Goal: Task Accomplishment & Management: Manage account settings

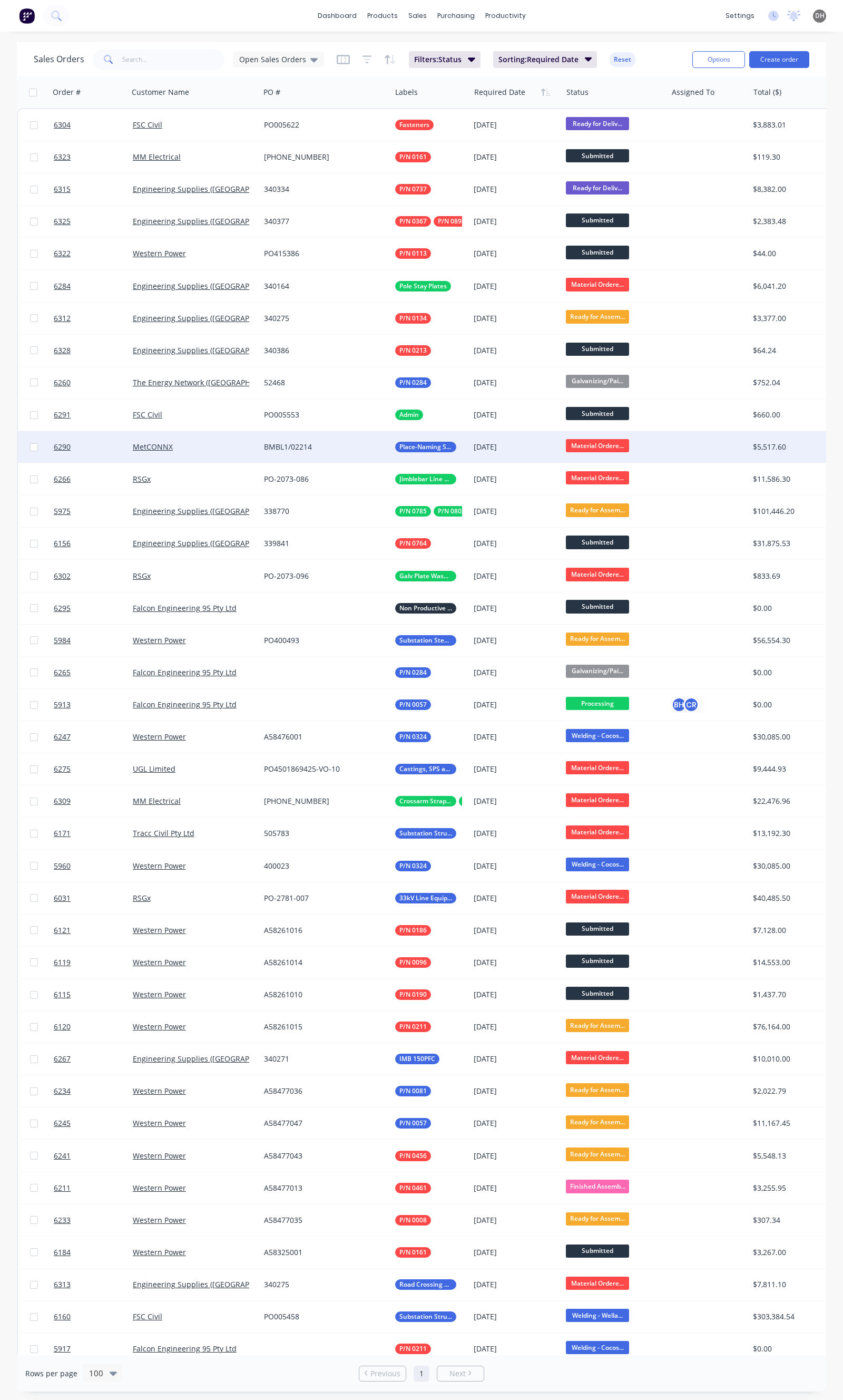
click at [439, 450] on span "Place-Naming Signage Stands" at bounding box center [425, 447] width 53 height 11
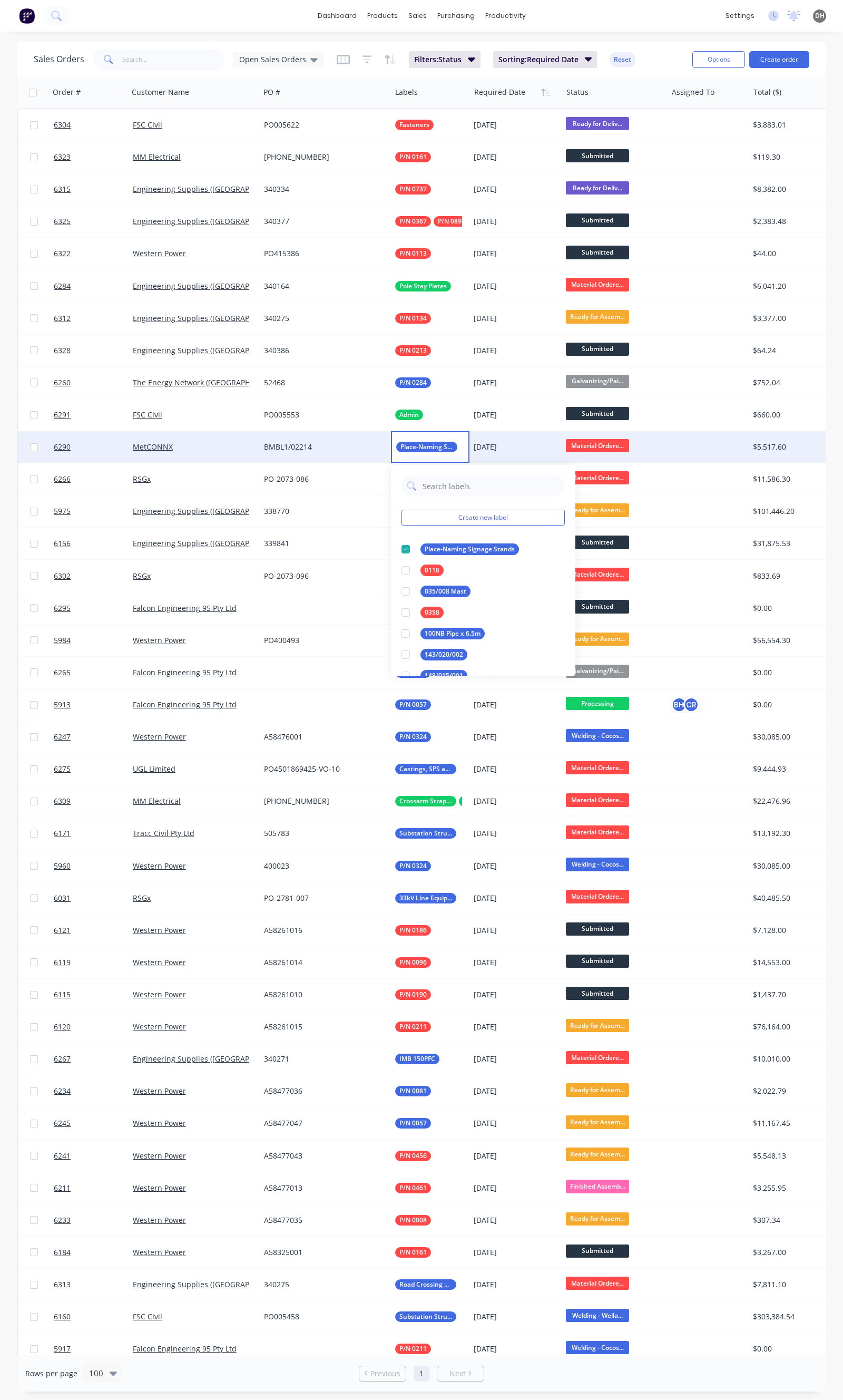
click at [473, 447] on div "29 Sep 2025" at bounding box center [515, 447] width 92 height 32
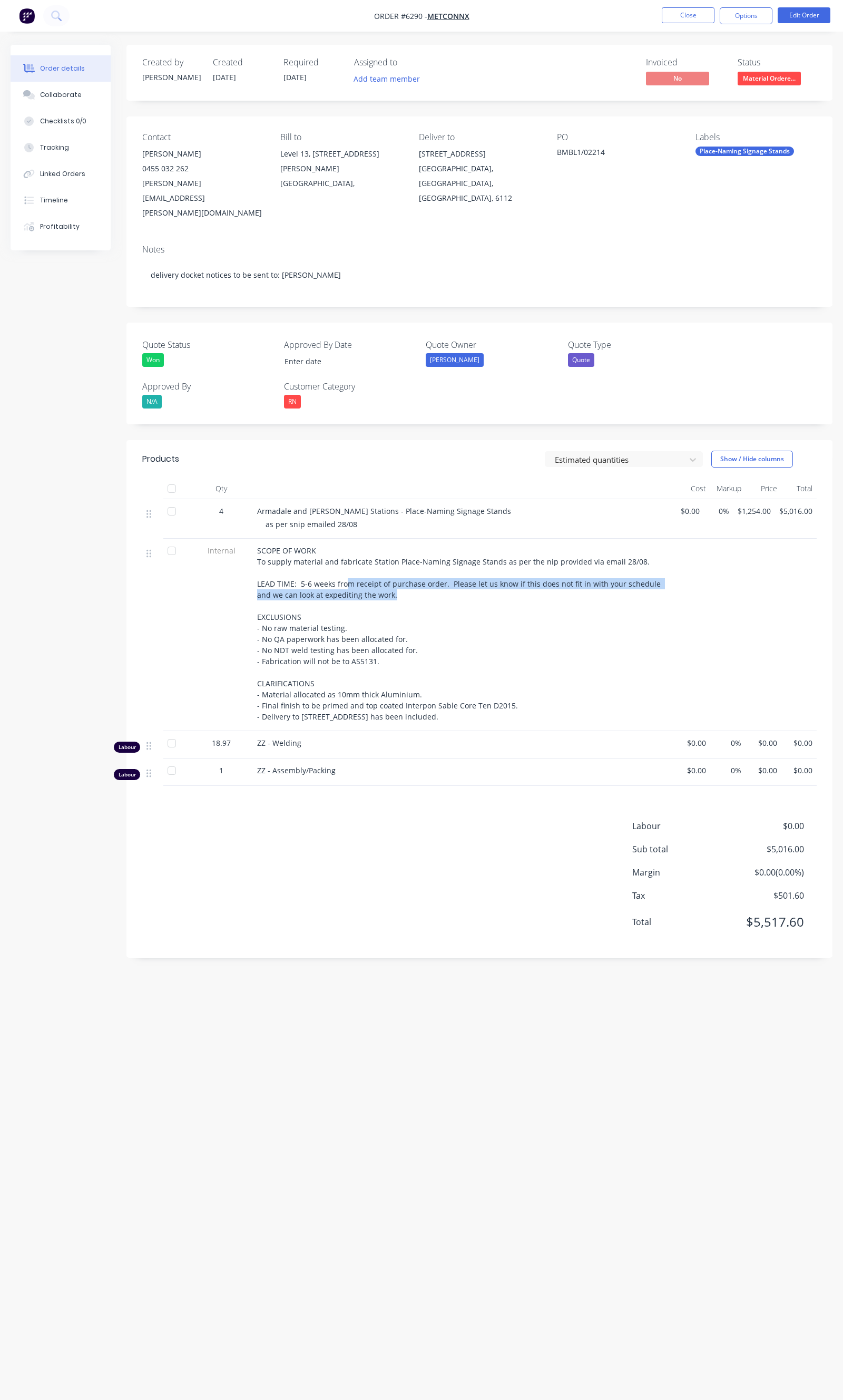
drag, startPoint x: 349, startPoint y: 559, endPoint x: 382, endPoint y: 568, distance: 34.2
click at [382, 568] on div "SCOPE OF WORK To supply material and fabricate Station Place-Naming Signage Sta…" at bounding box center [463, 633] width 413 height 177
click at [798, 17] on button "Edit Order" at bounding box center [803, 15] width 53 height 16
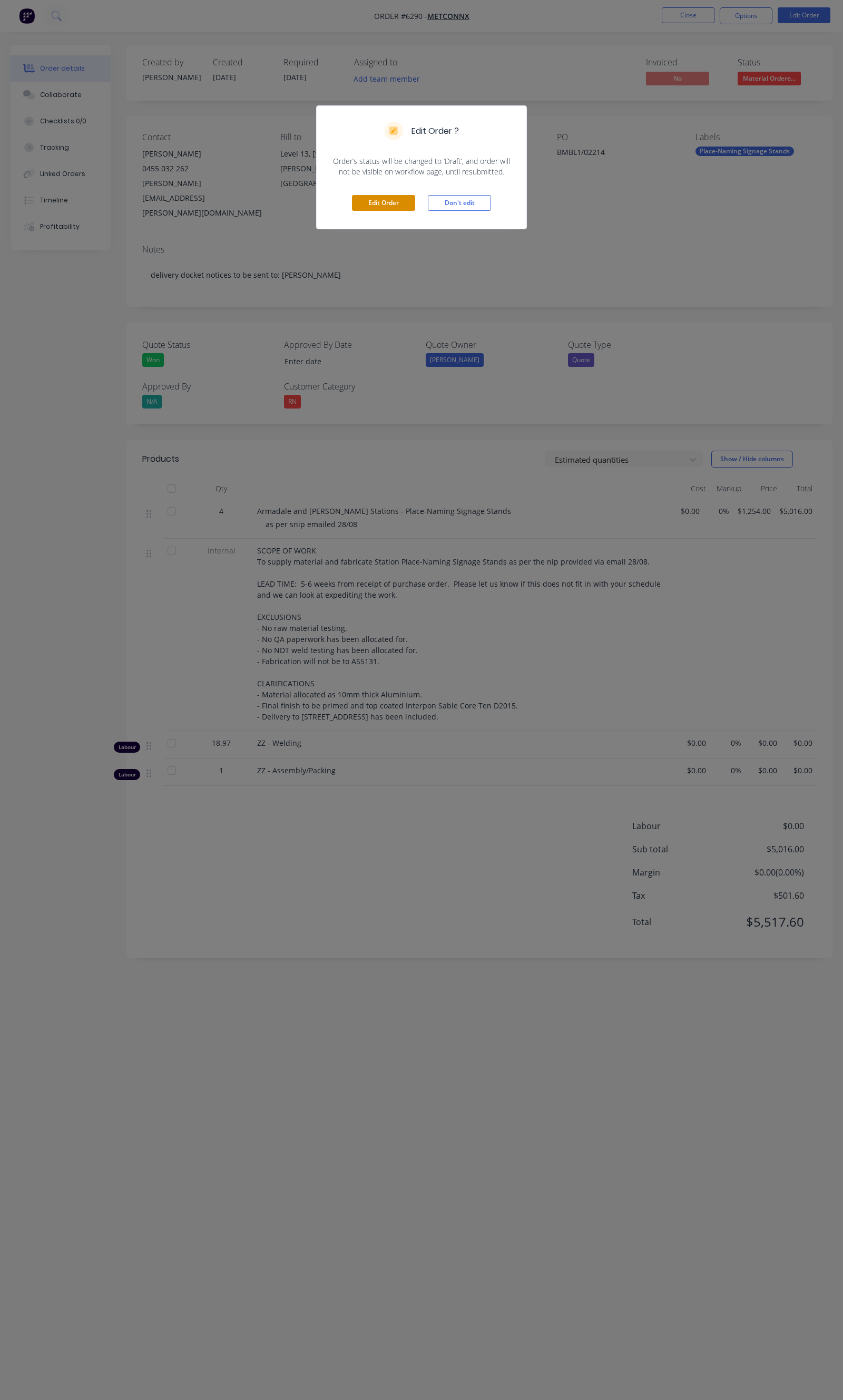
click at [394, 195] on button "Edit Order" at bounding box center [384, 203] width 63 height 16
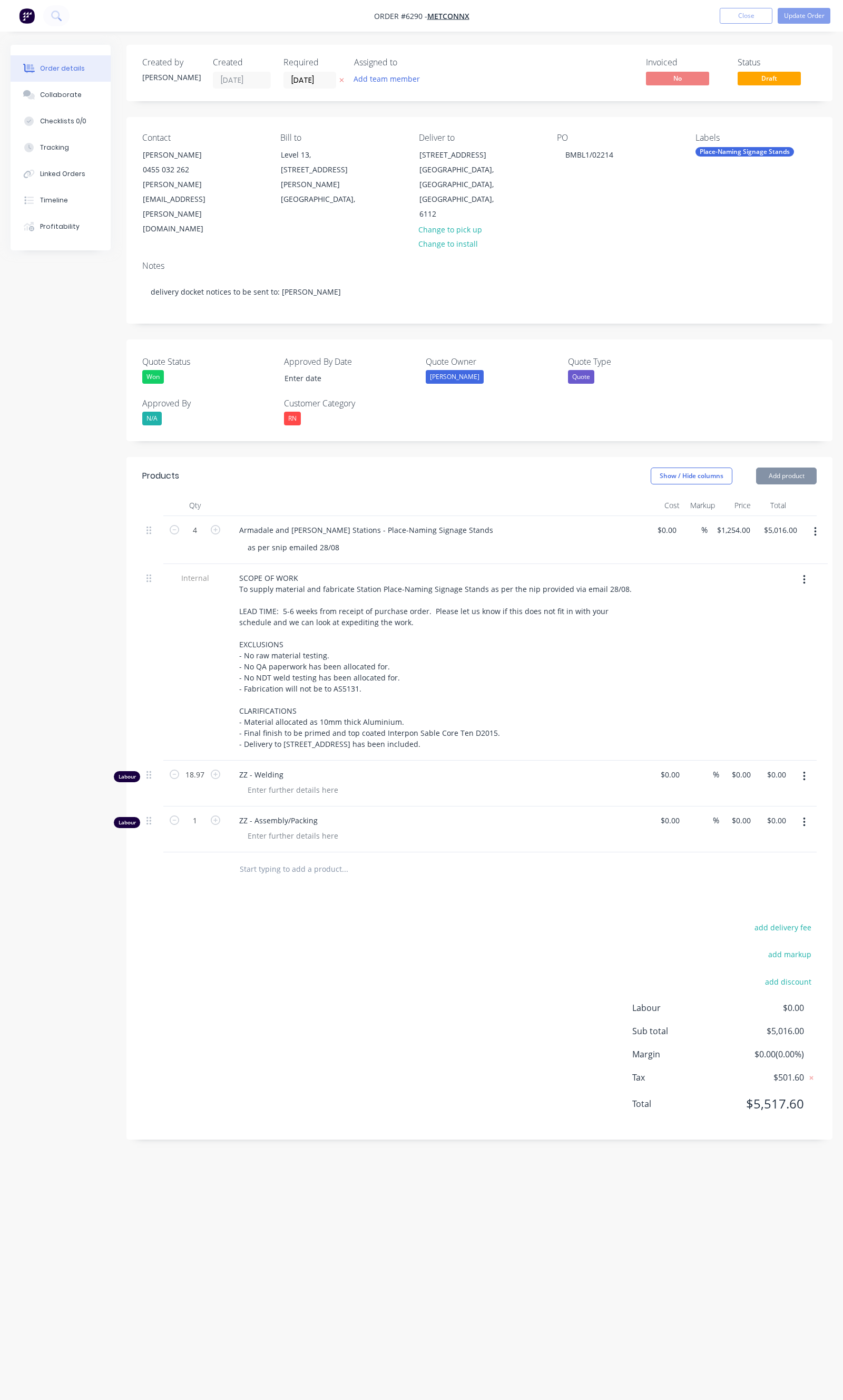
click at [299, 70] on div "Required 29/09/25" at bounding box center [313, 73] width 58 height 32
click at [299, 72] on label "29/09/25" at bounding box center [310, 80] width 53 height 17
click at [299, 72] on input "29/09/25" at bounding box center [309, 80] width 51 height 16
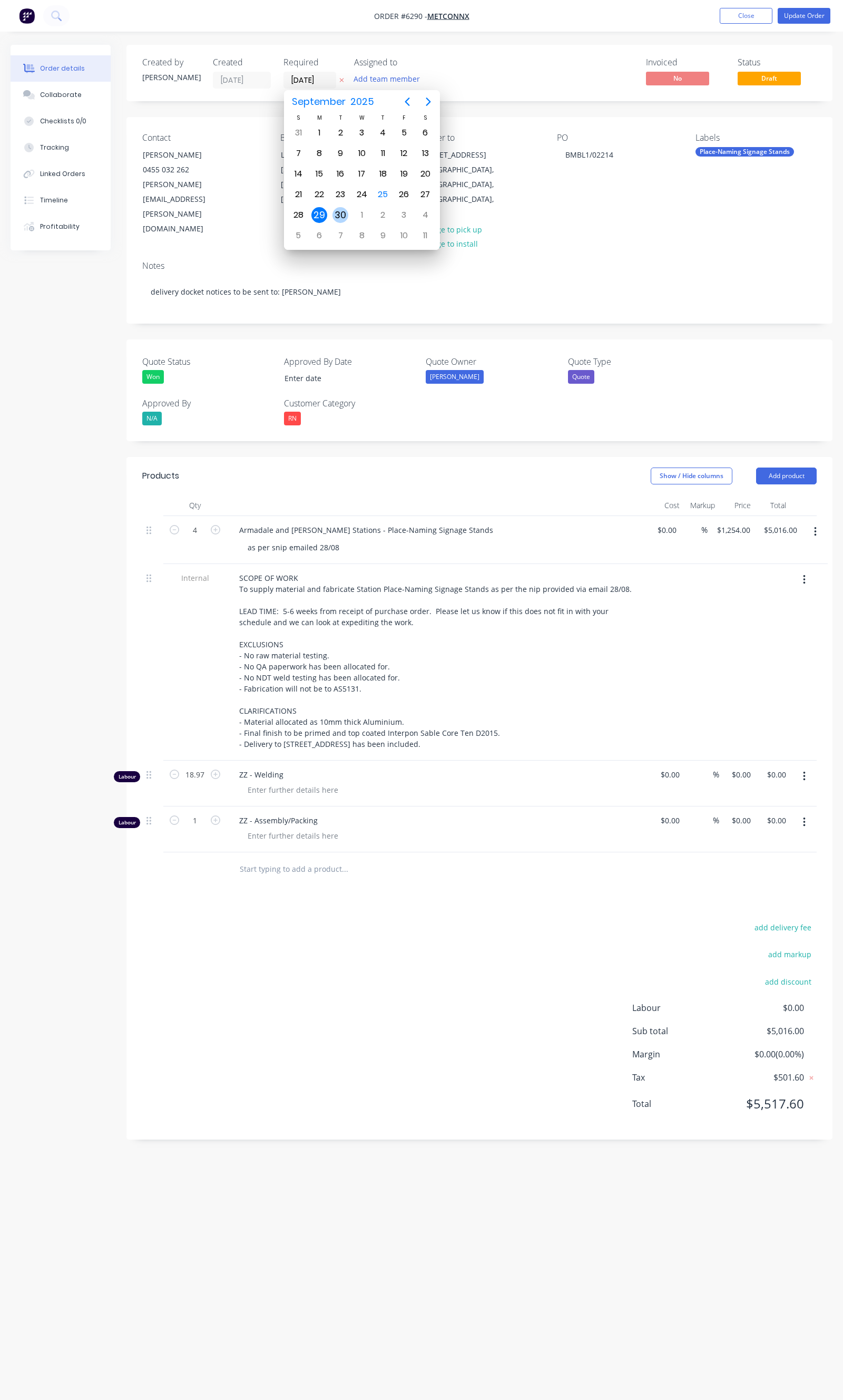
click at [334, 209] on div "30" at bounding box center [340, 215] width 16 height 16
type input "30/09/25"
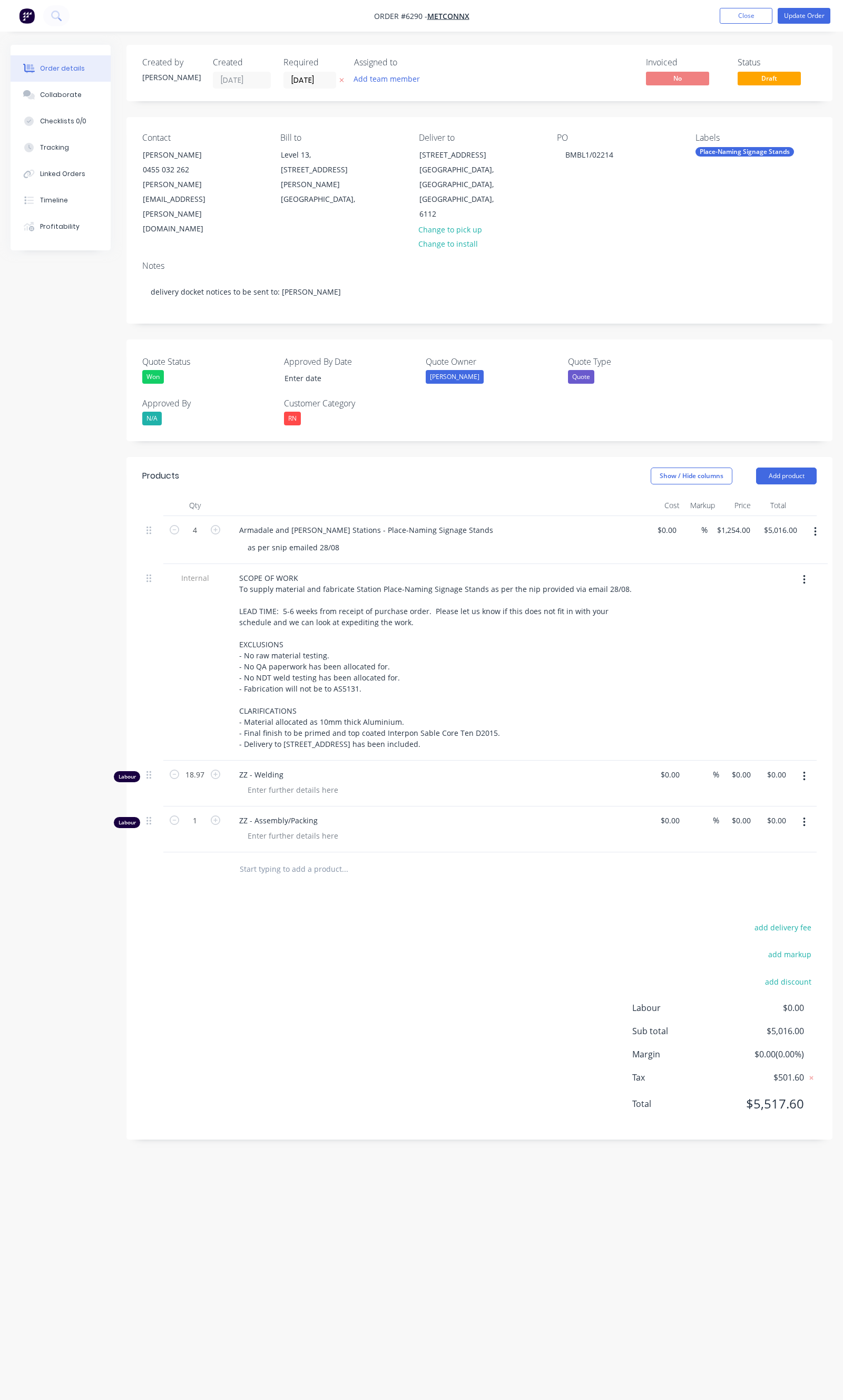
click at [470, 77] on div "Invoiced No Status Draft" at bounding box center [638, 73] width 358 height 32
click at [793, 19] on button "Update Order" at bounding box center [803, 16] width 53 height 16
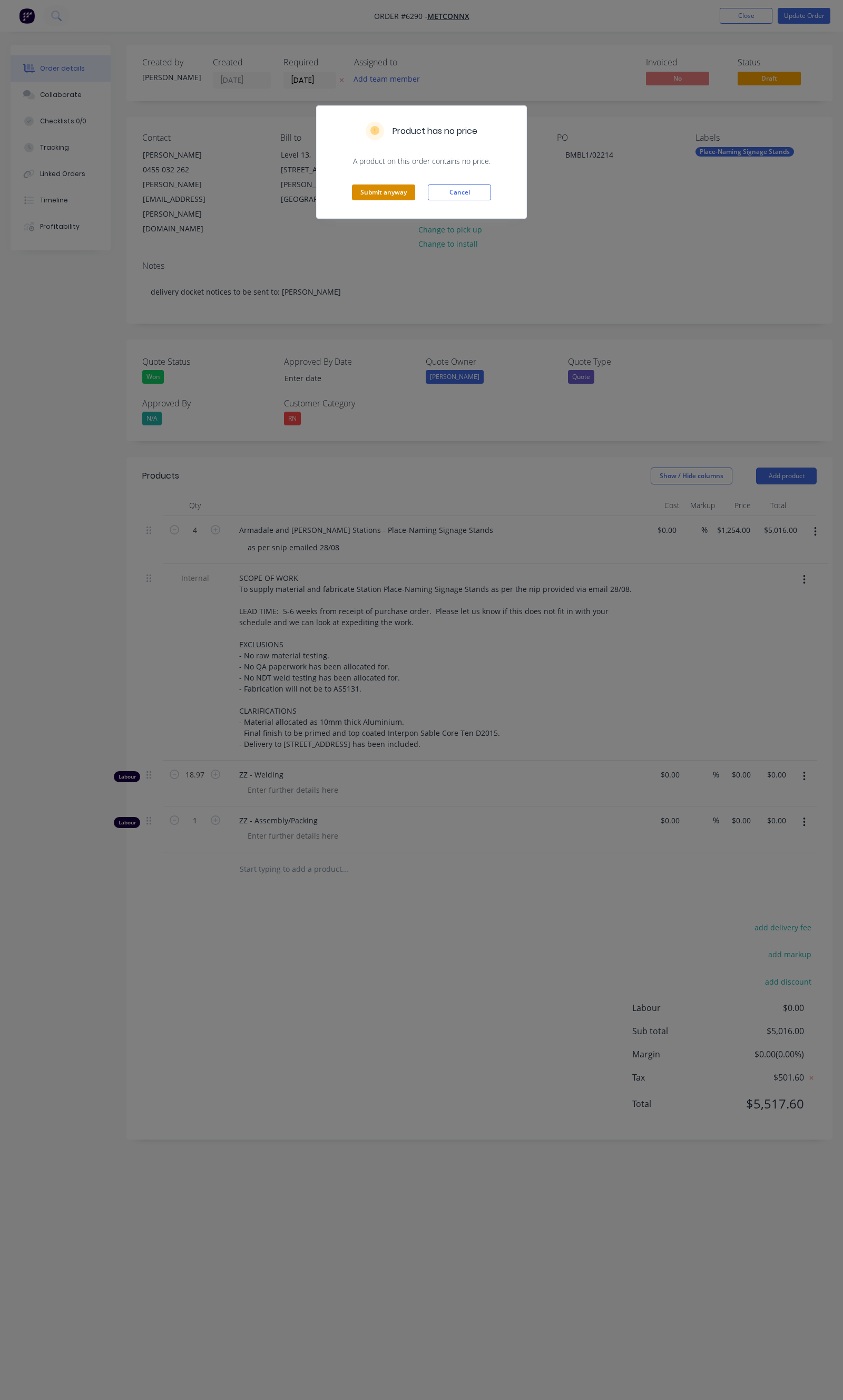
click at [382, 190] on button "Submit anyway" at bounding box center [384, 193] width 63 height 16
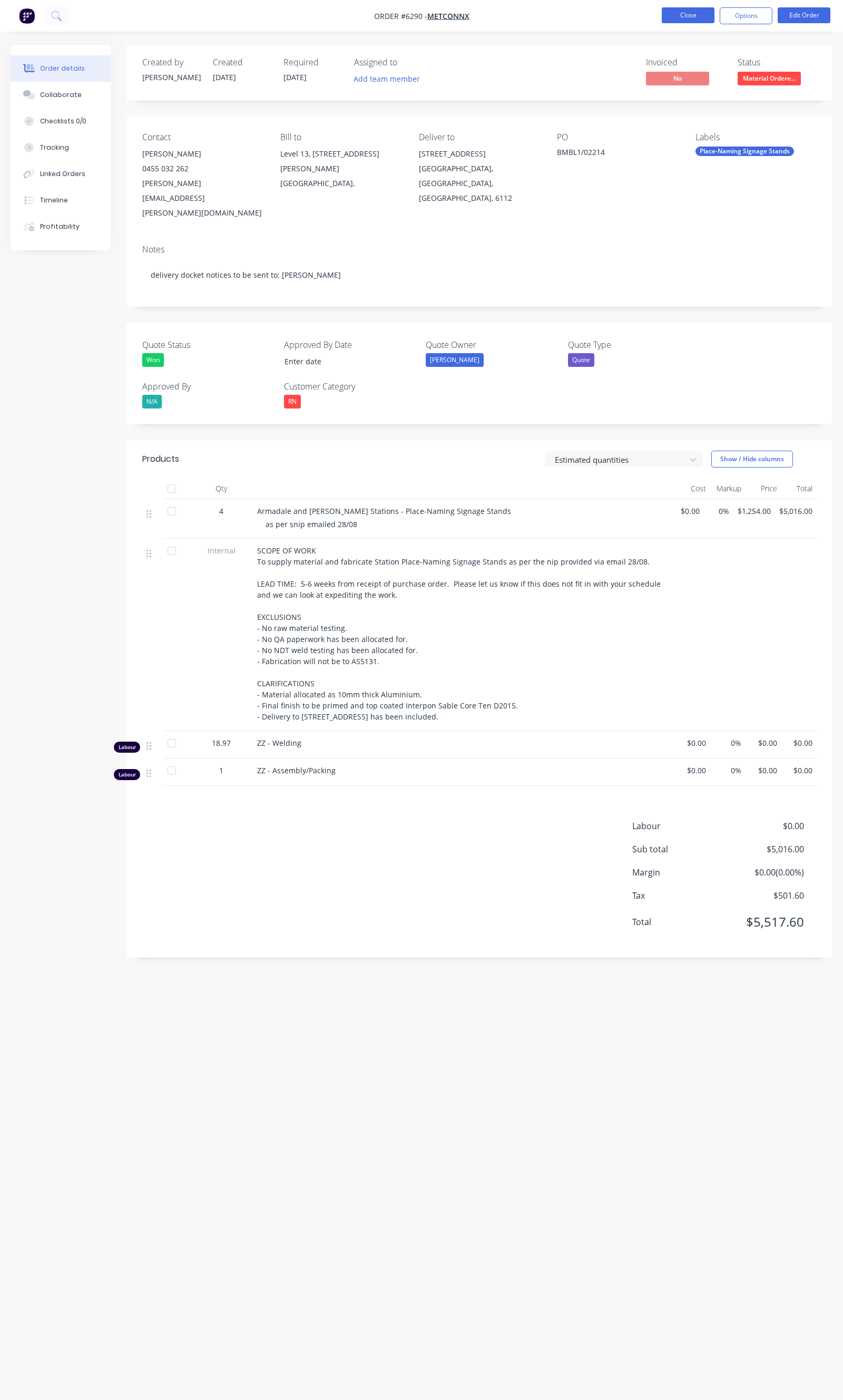
click at [665, 21] on button "Close" at bounding box center [688, 15] width 53 height 16
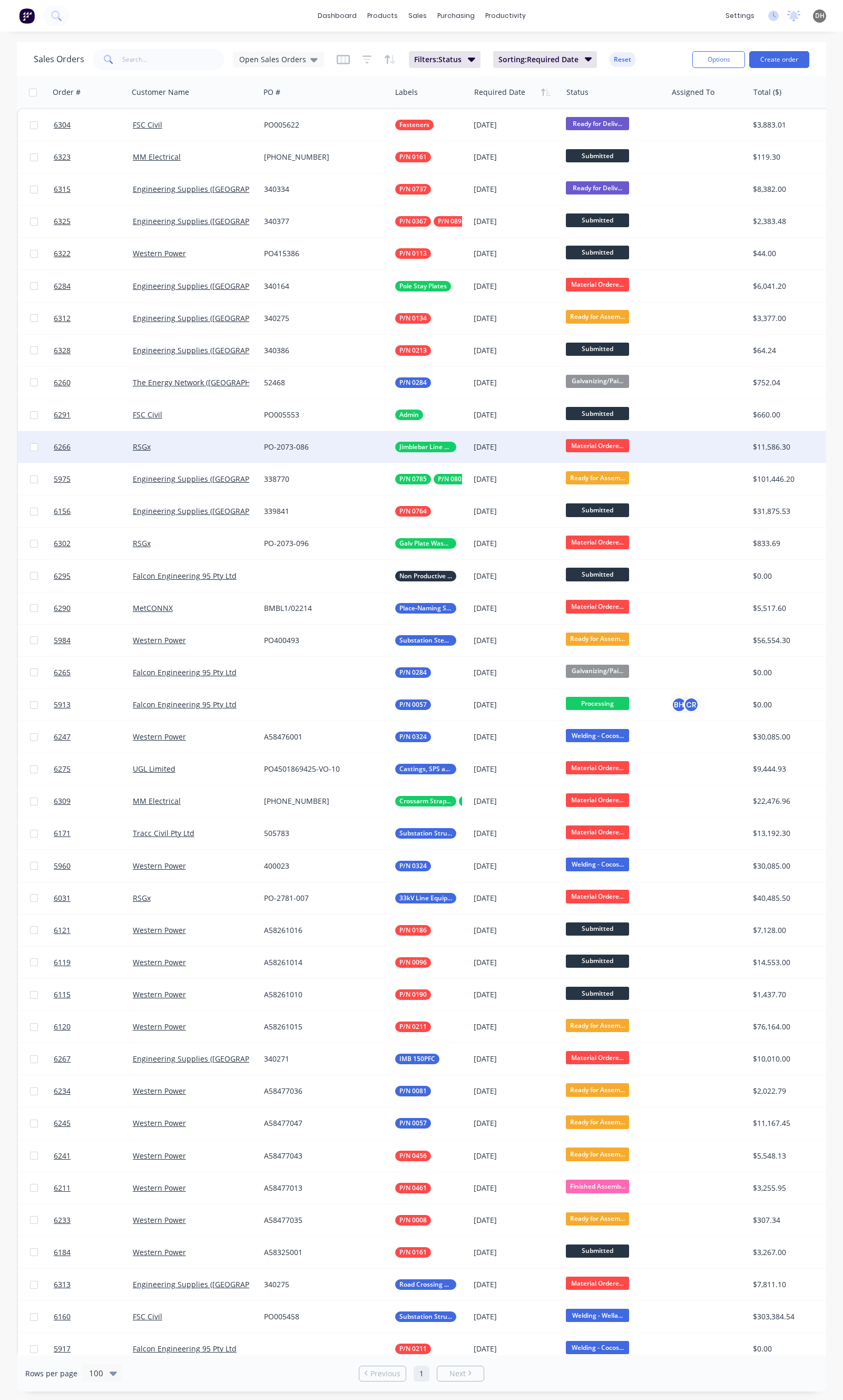
click at [583, 449] on span "Material Ordere..." at bounding box center [597, 445] width 63 height 14
click at [597, 557] on span "Galvanizing/Painting" at bounding box center [606, 557] width 73 height 10
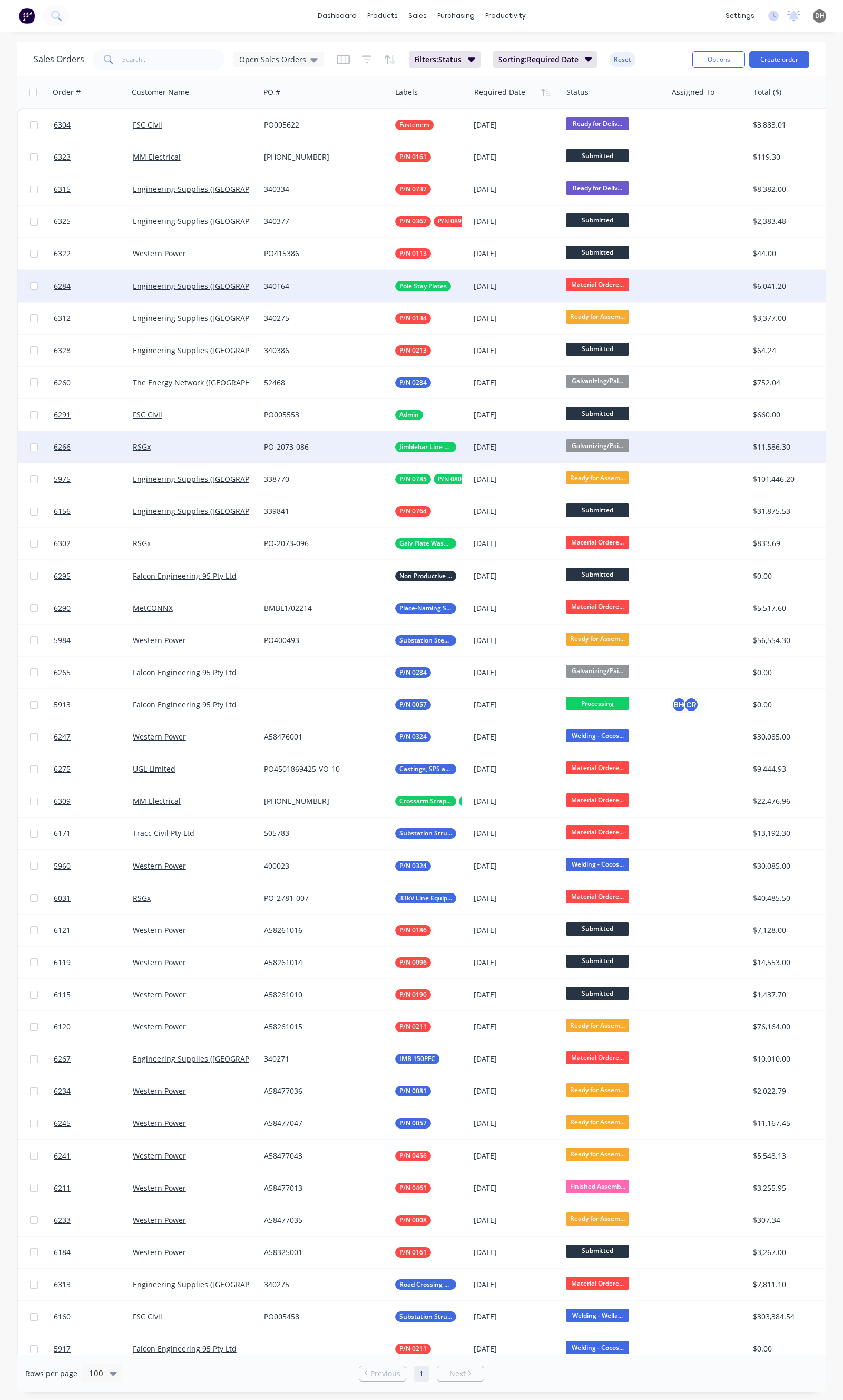
click at [612, 284] on span "Material Ordere..." at bounding box center [597, 284] width 63 height 14
click at [609, 395] on span "Galvanizing/Painting" at bounding box center [606, 395] width 73 height 10
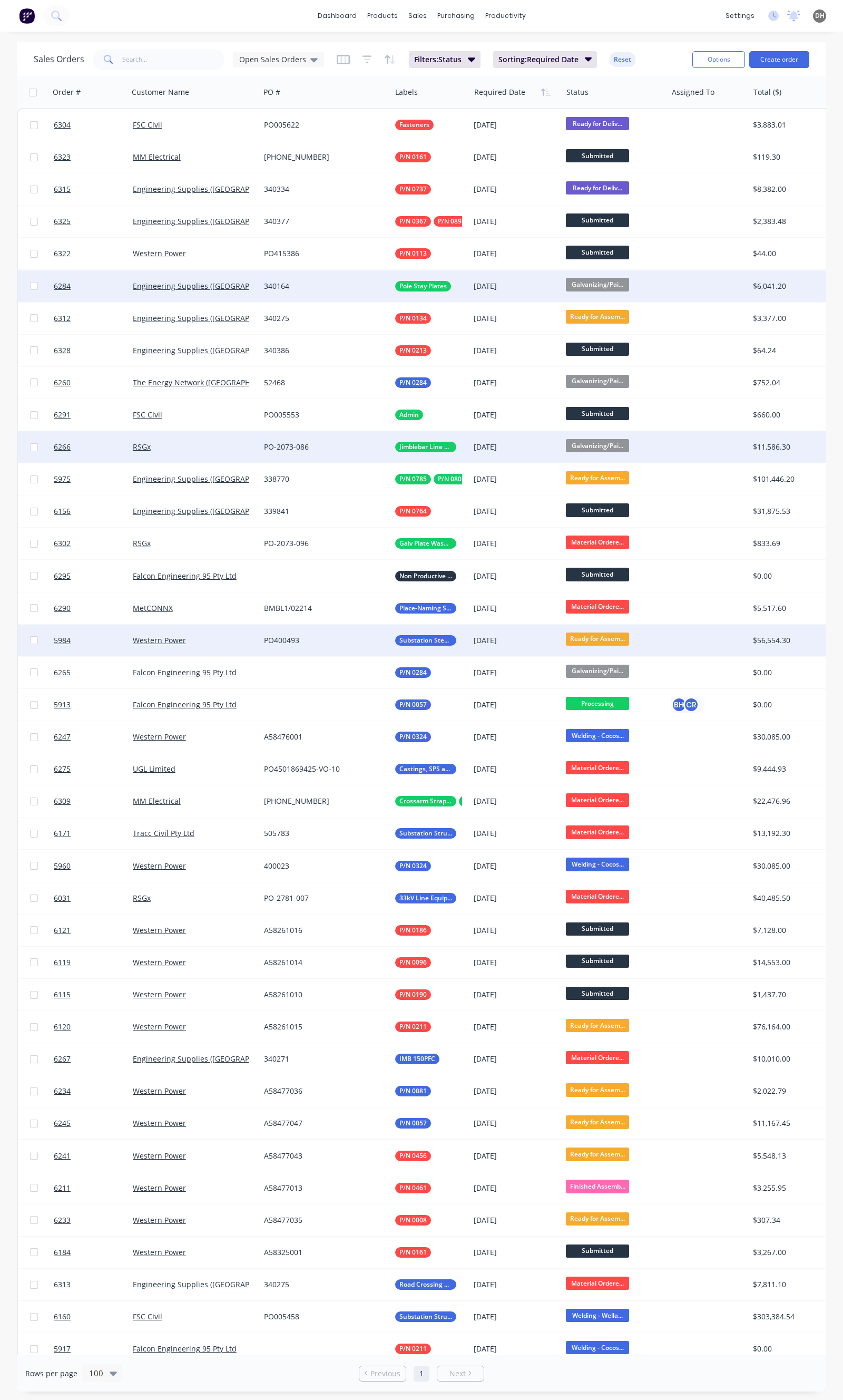
click at [584, 638] on span "Ready for Assem..." at bounding box center [597, 639] width 63 height 14
click at [584, 638] on span "Ready for Assembly" at bounding box center [603, 641] width 63 height 14
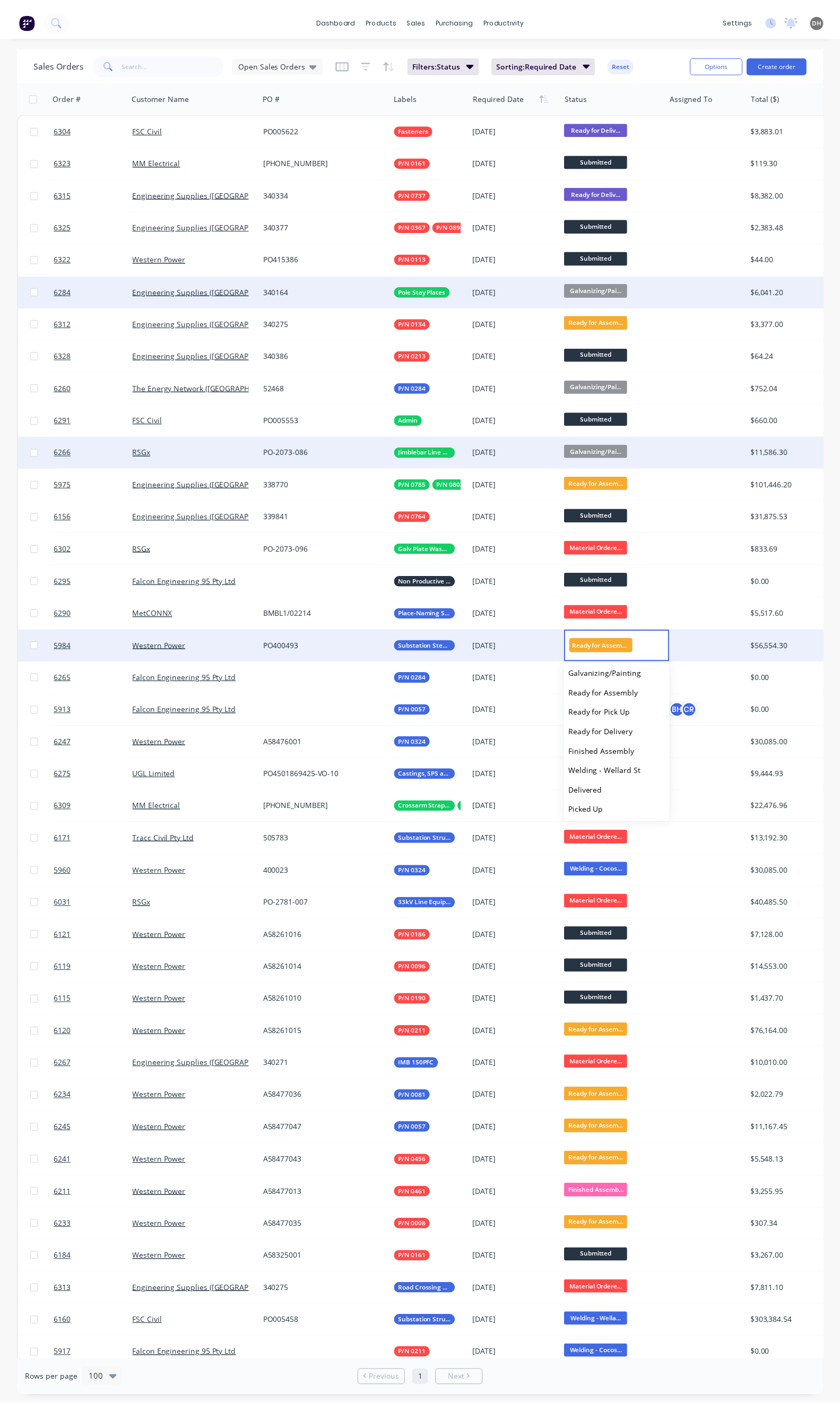
scroll to position [85, 0]
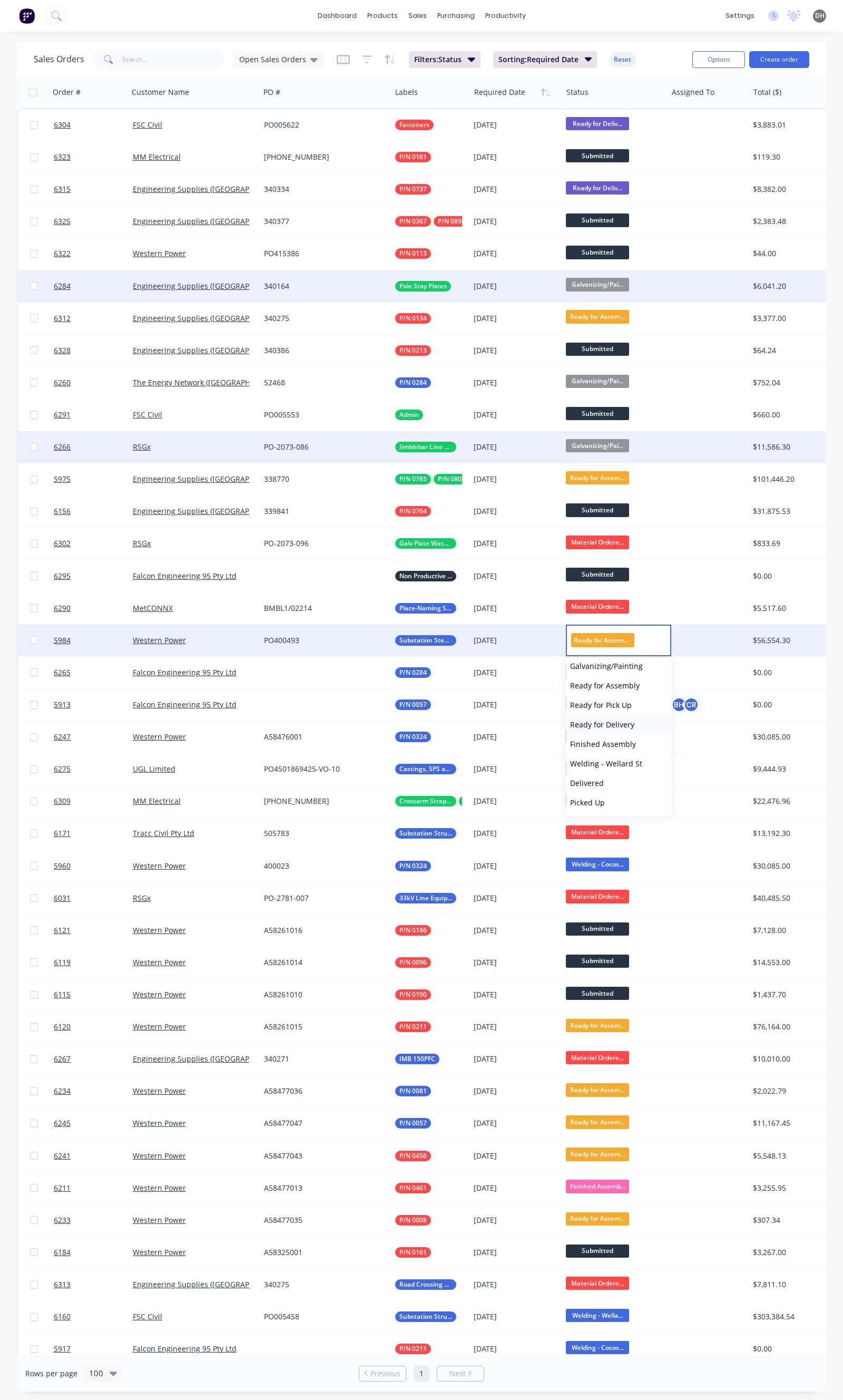
click at [612, 723] on span "Ready for Delivery" at bounding box center [602, 724] width 64 height 10
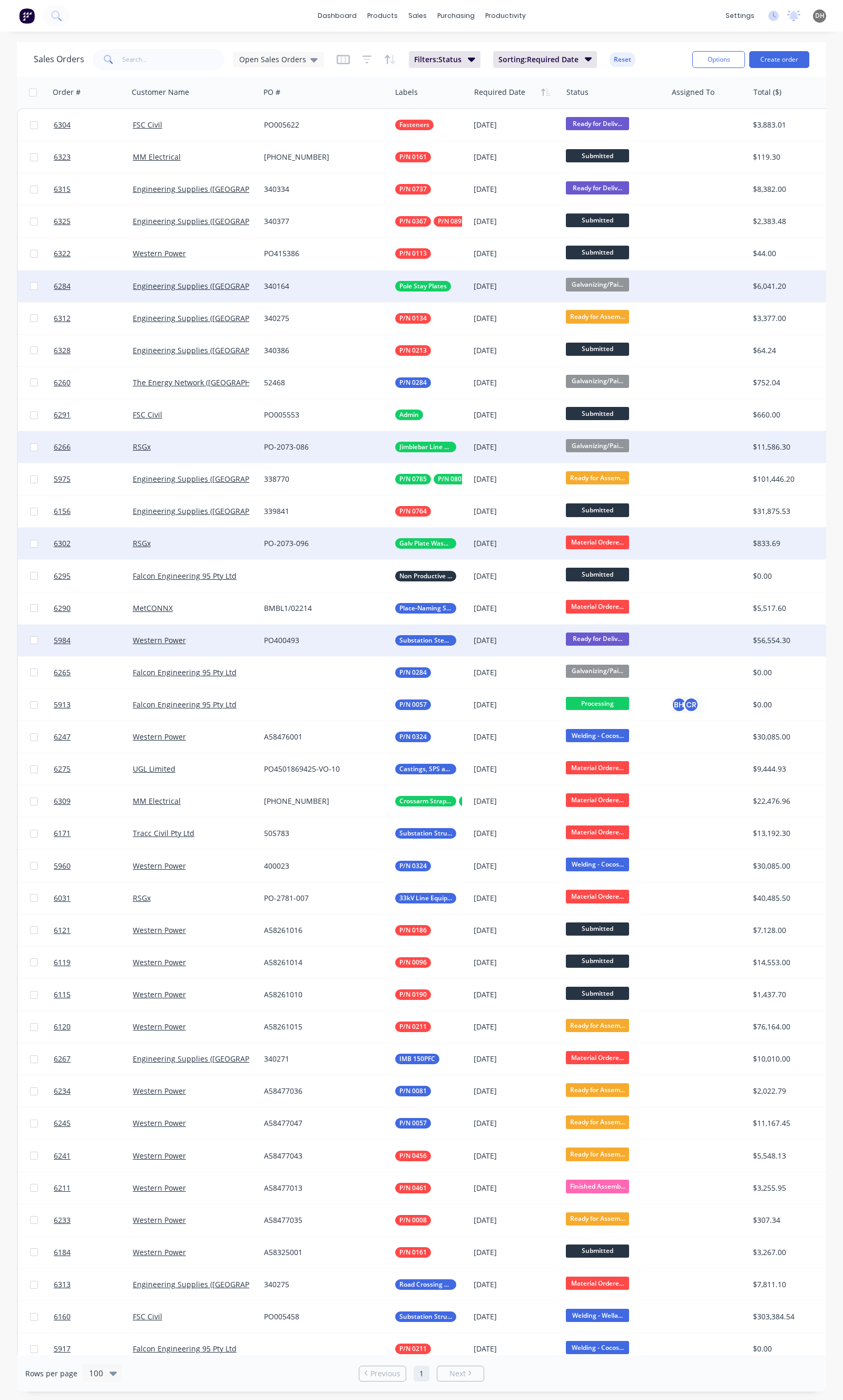
click at [503, 534] on div "30 Sep 2025" at bounding box center [515, 543] width 92 height 32
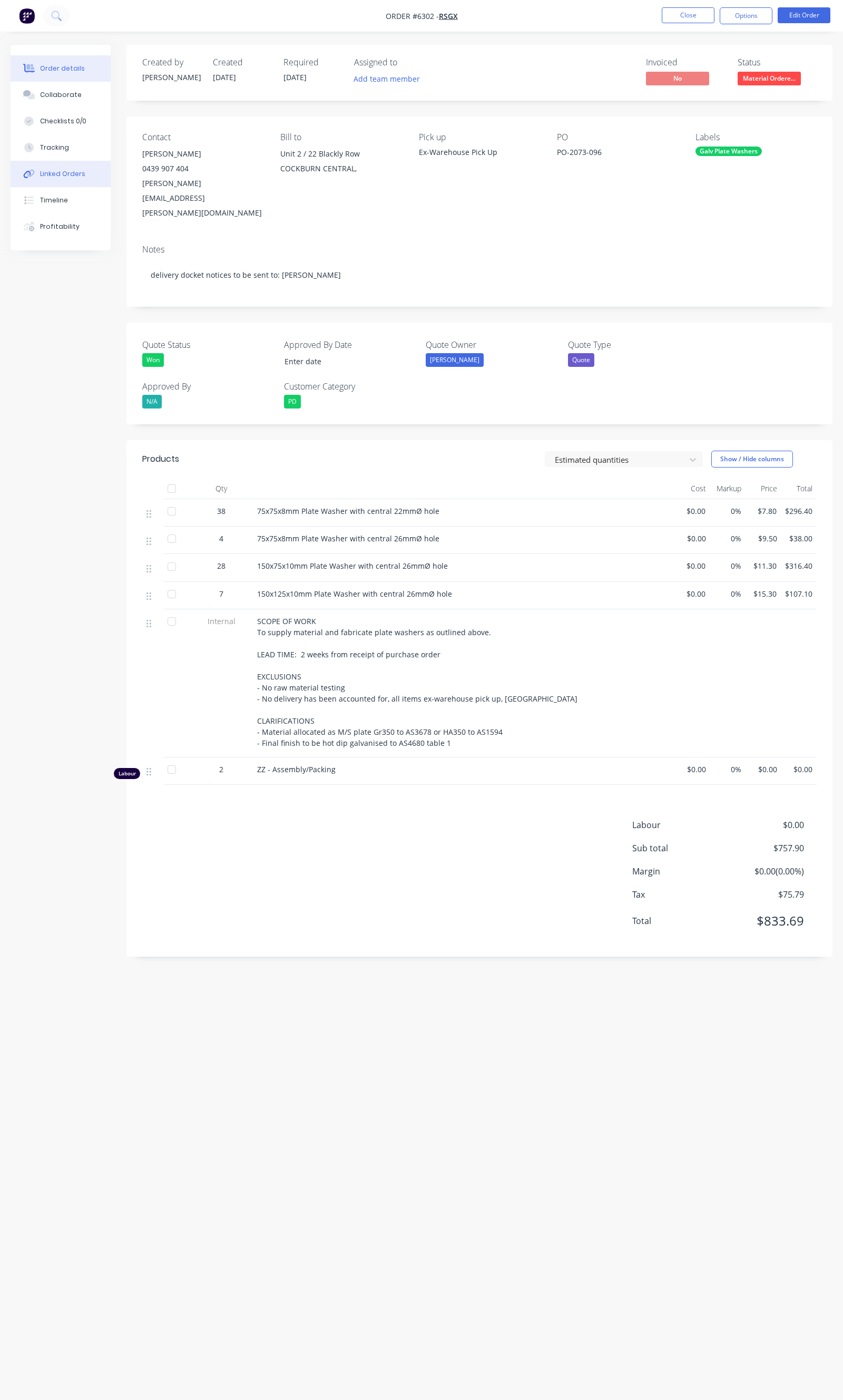
click at [63, 176] on div "Linked Orders" at bounding box center [62, 174] width 45 height 10
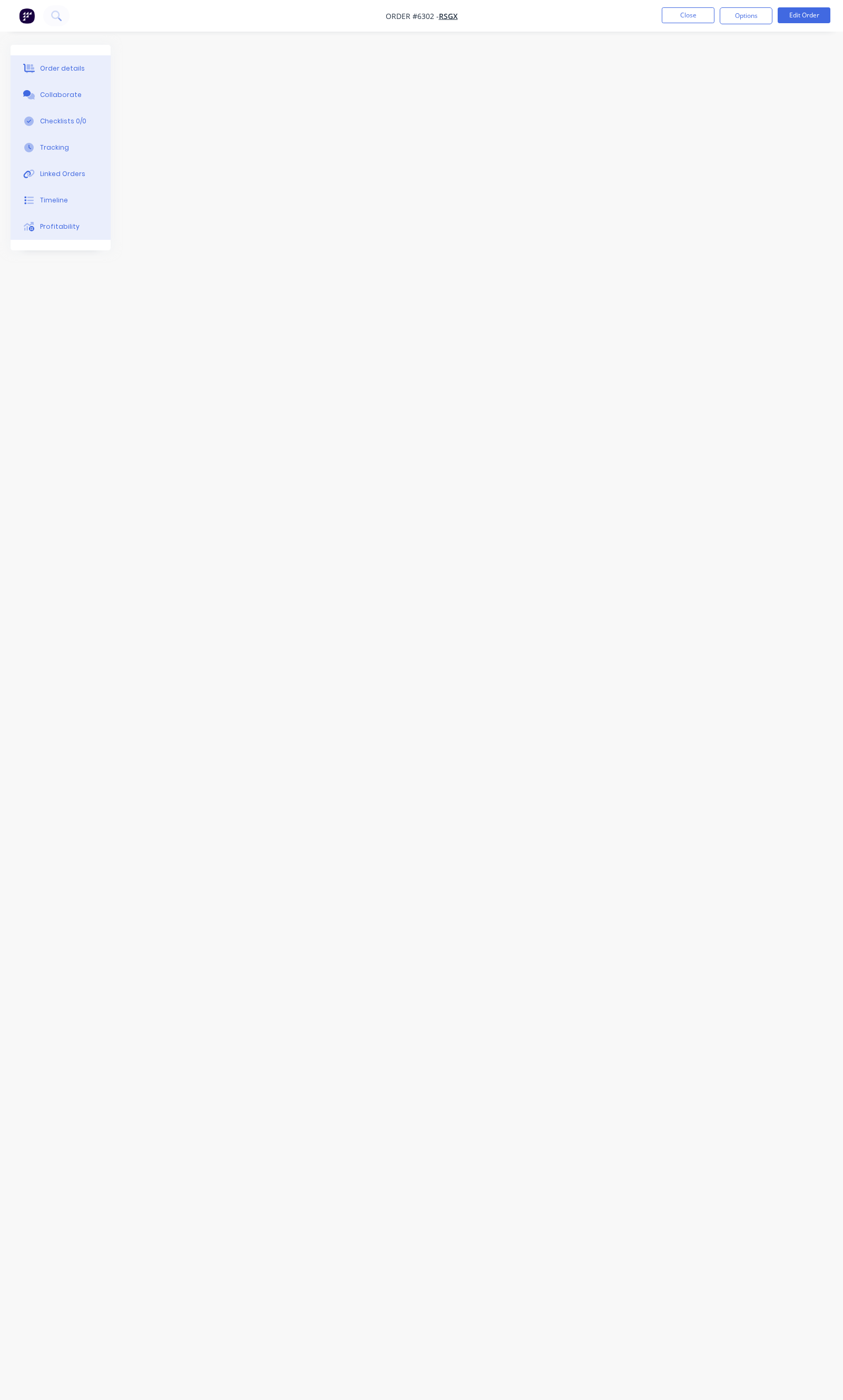
click at [249, 430] on div at bounding box center [422, 680] width 822 height 1270
click at [74, 55] on button "Order details" at bounding box center [60, 68] width 100 height 26
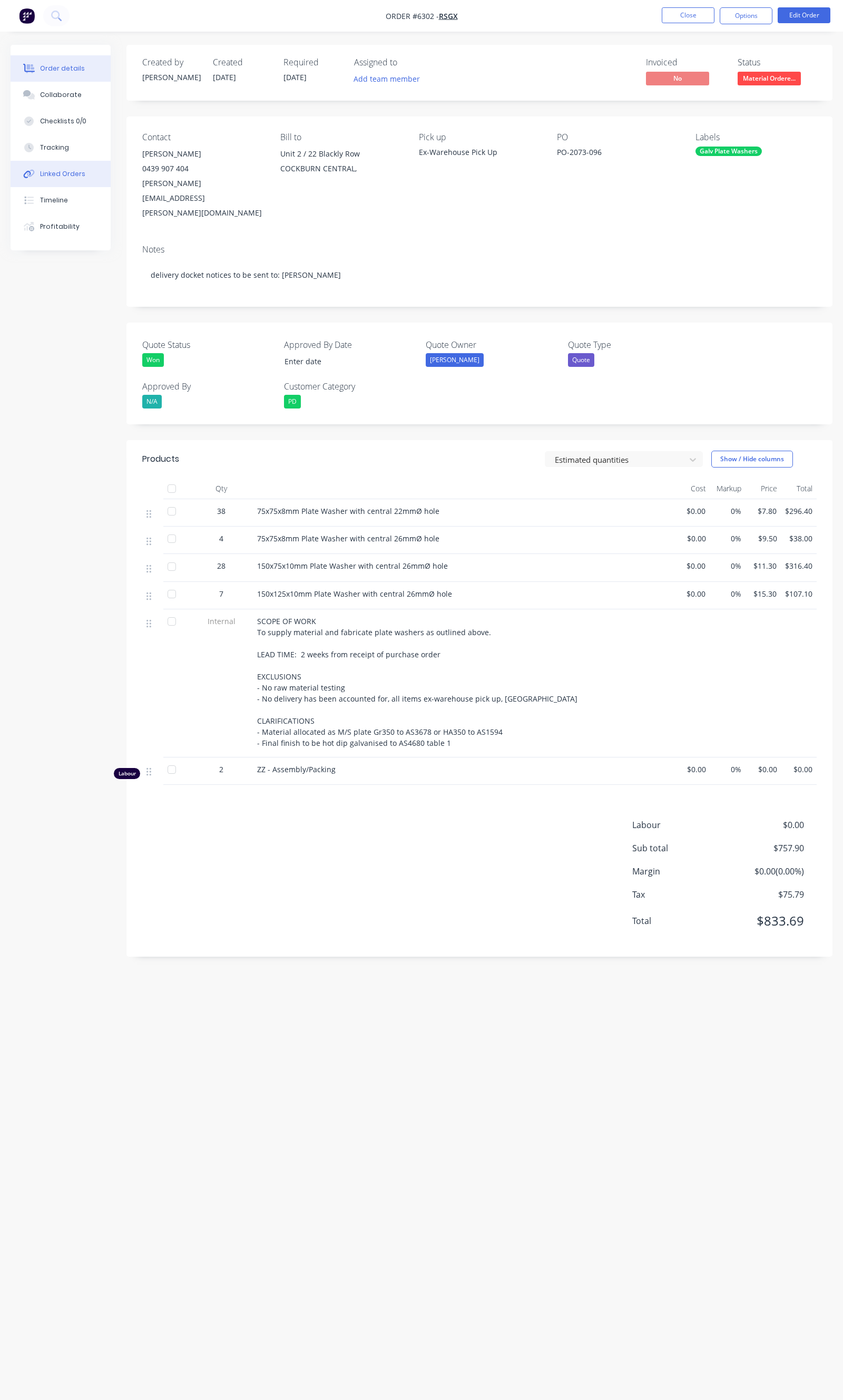
click at [70, 163] on button "Linked Orders" at bounding box center [60, 173] width 100 height 26
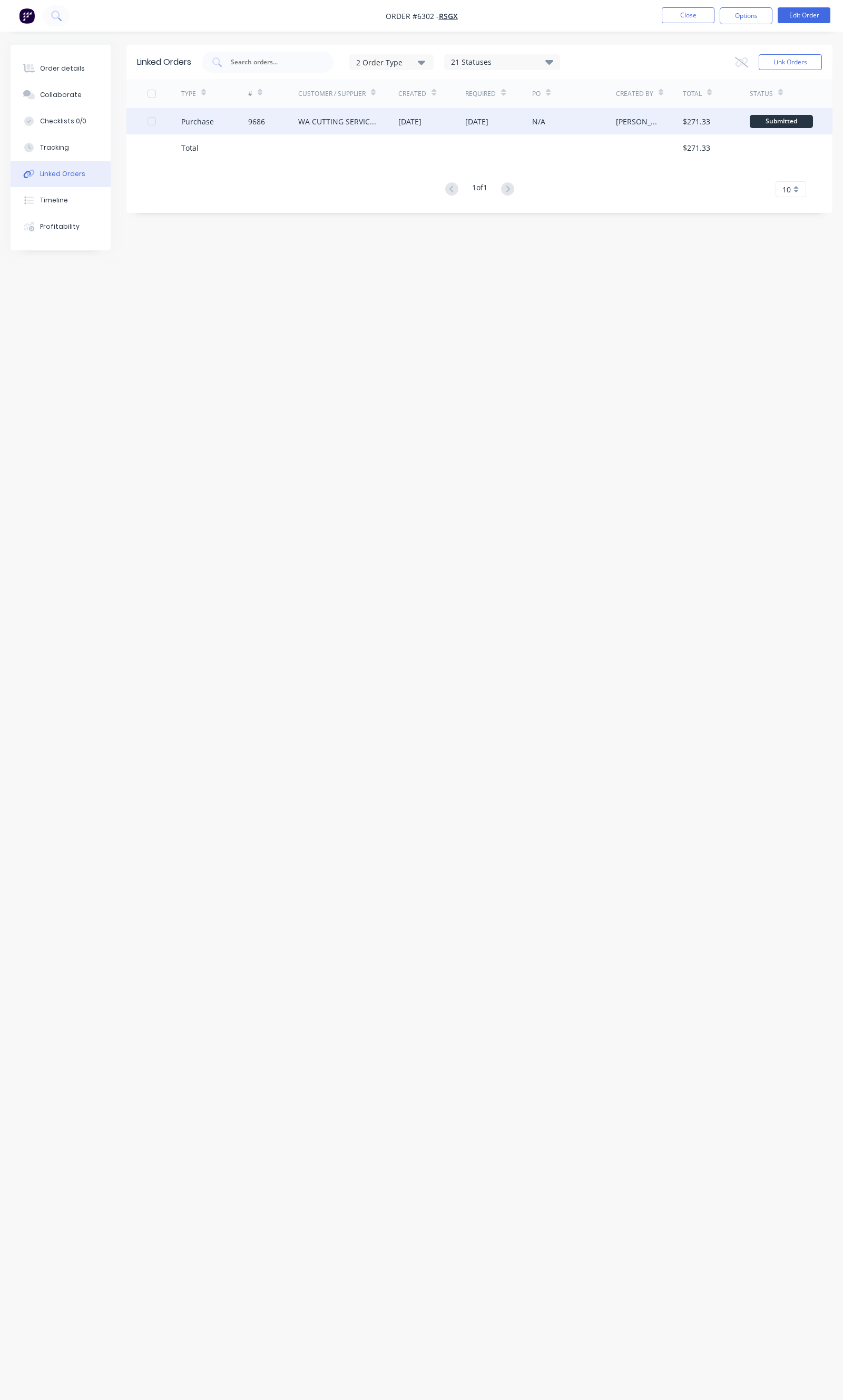
click at [261, 118] on div "9686" at bounding box center [257, 122] width 17 height 11
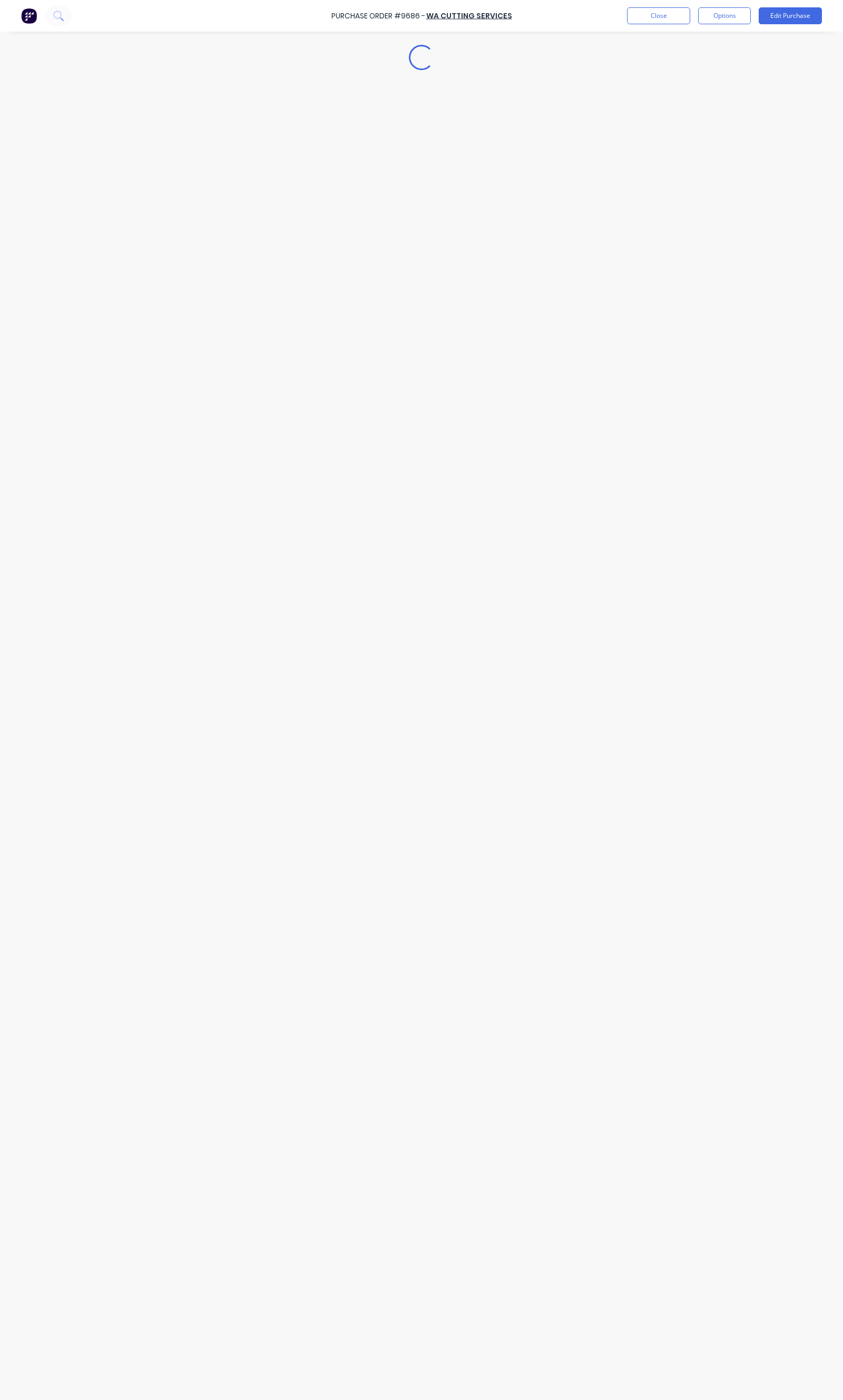
type textarea "x"
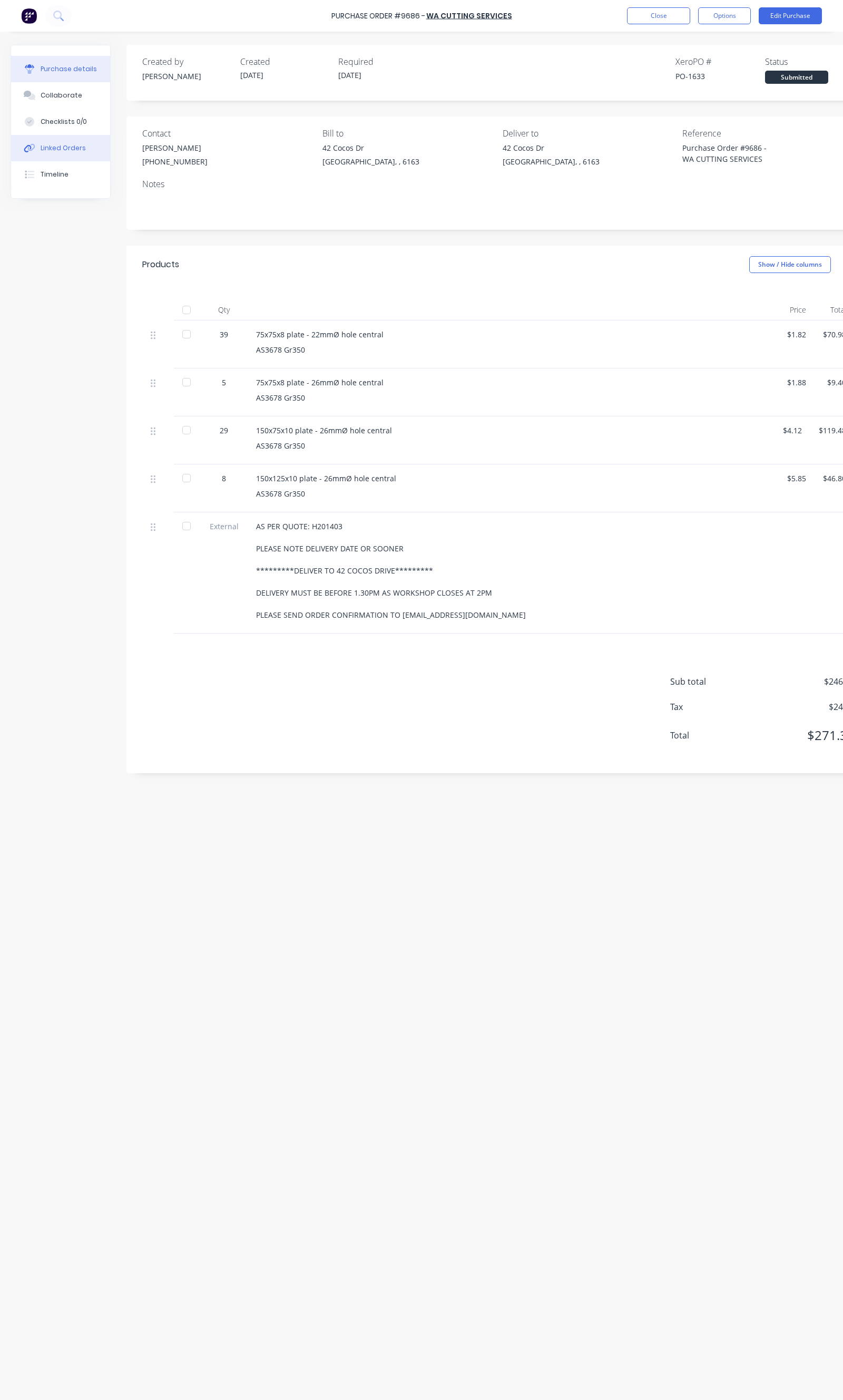
click at [66, 155] on button "Linked Orders" at bounding box center [60, 148] width 99 height 26
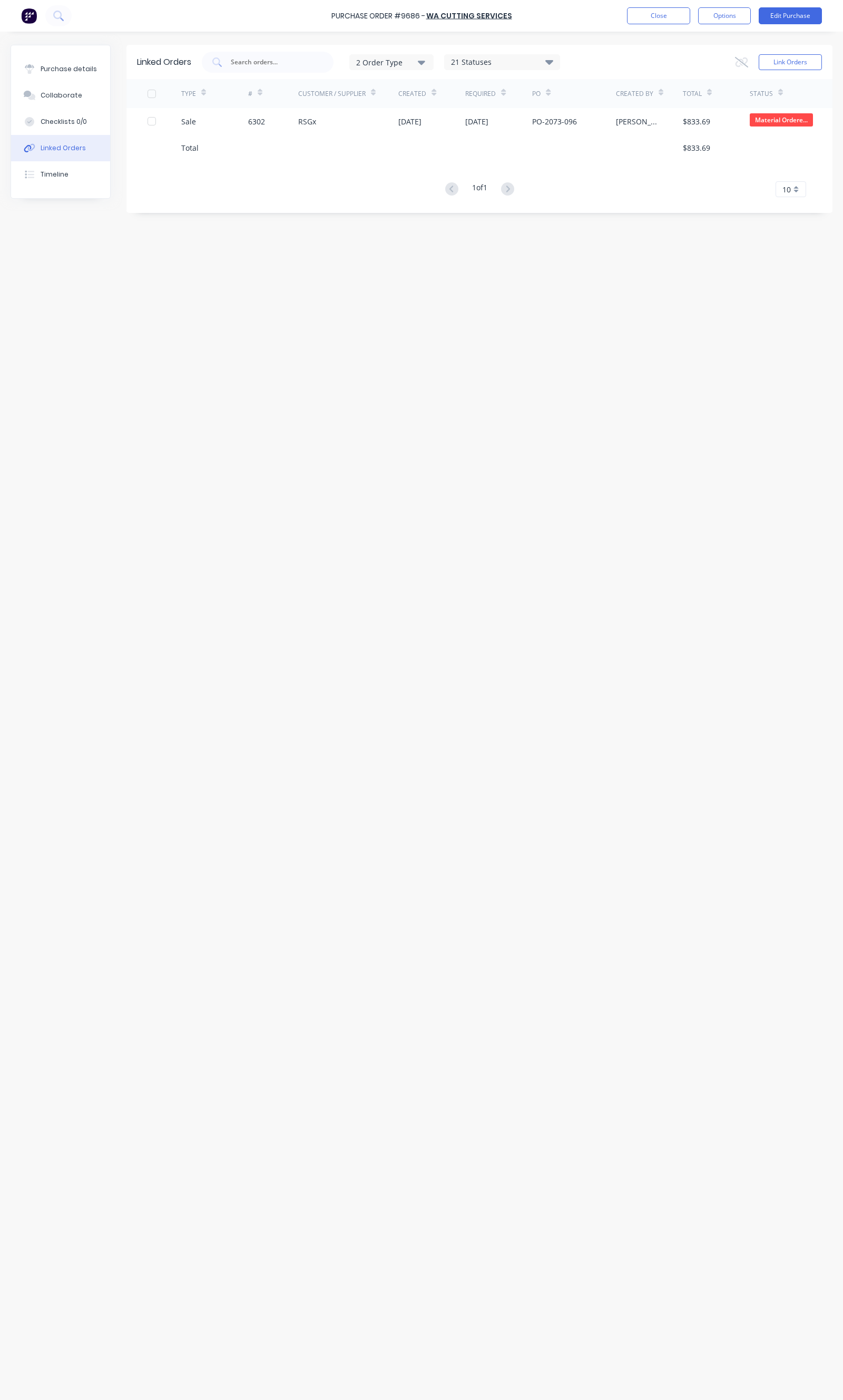
click at [635, 5] on div "Purchase Order #9686 - WA CUTTING SERVICES Close Options Edit Purchase" at bounding box center [422, 15] width 843 height 32
click at [636, 8] on button "Close" at bounding box center [658, 15] width 63 height 17
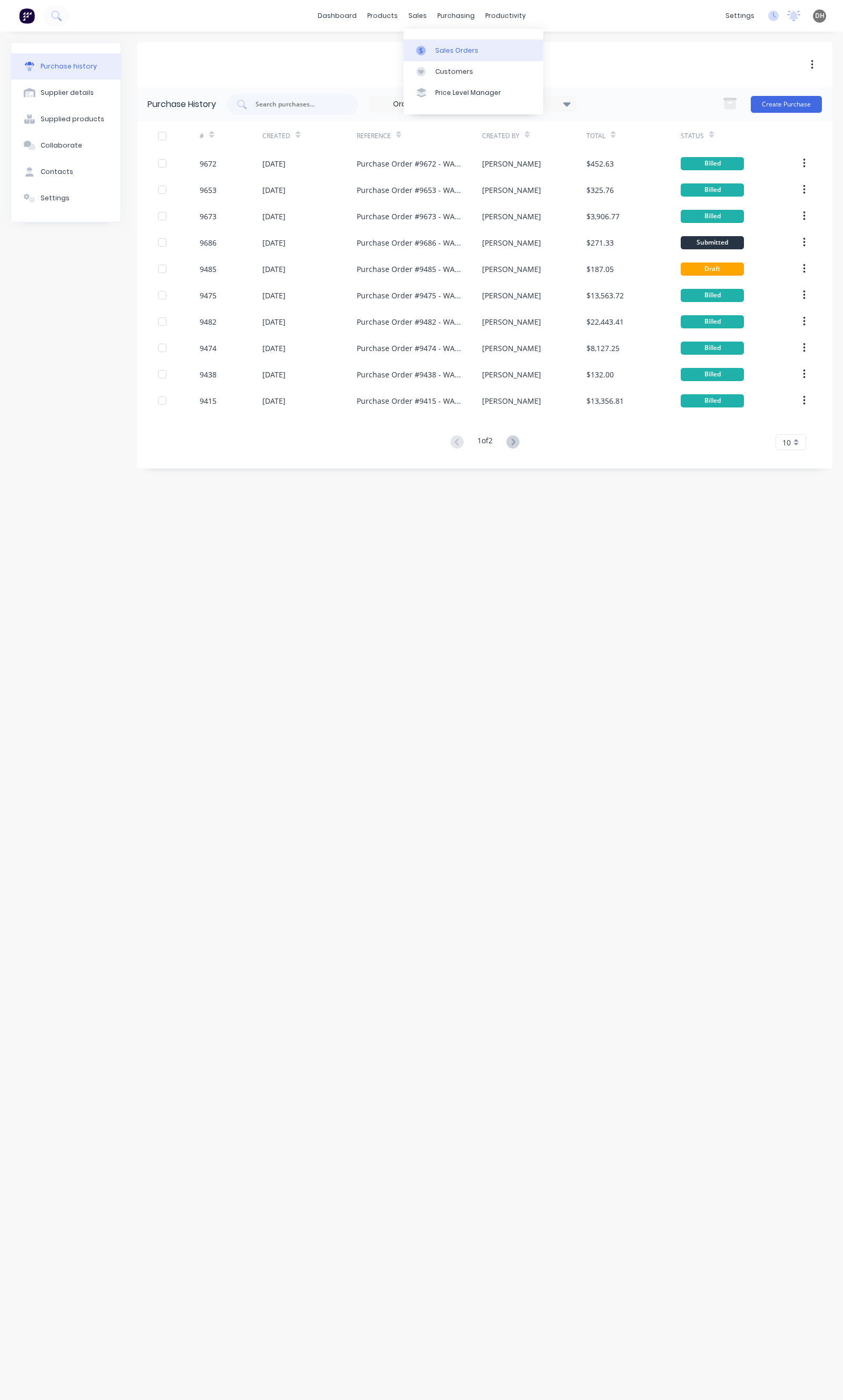
click at [435, 41] on link "Sales Orders" at bounding box center [473, 50] width 140 height 21
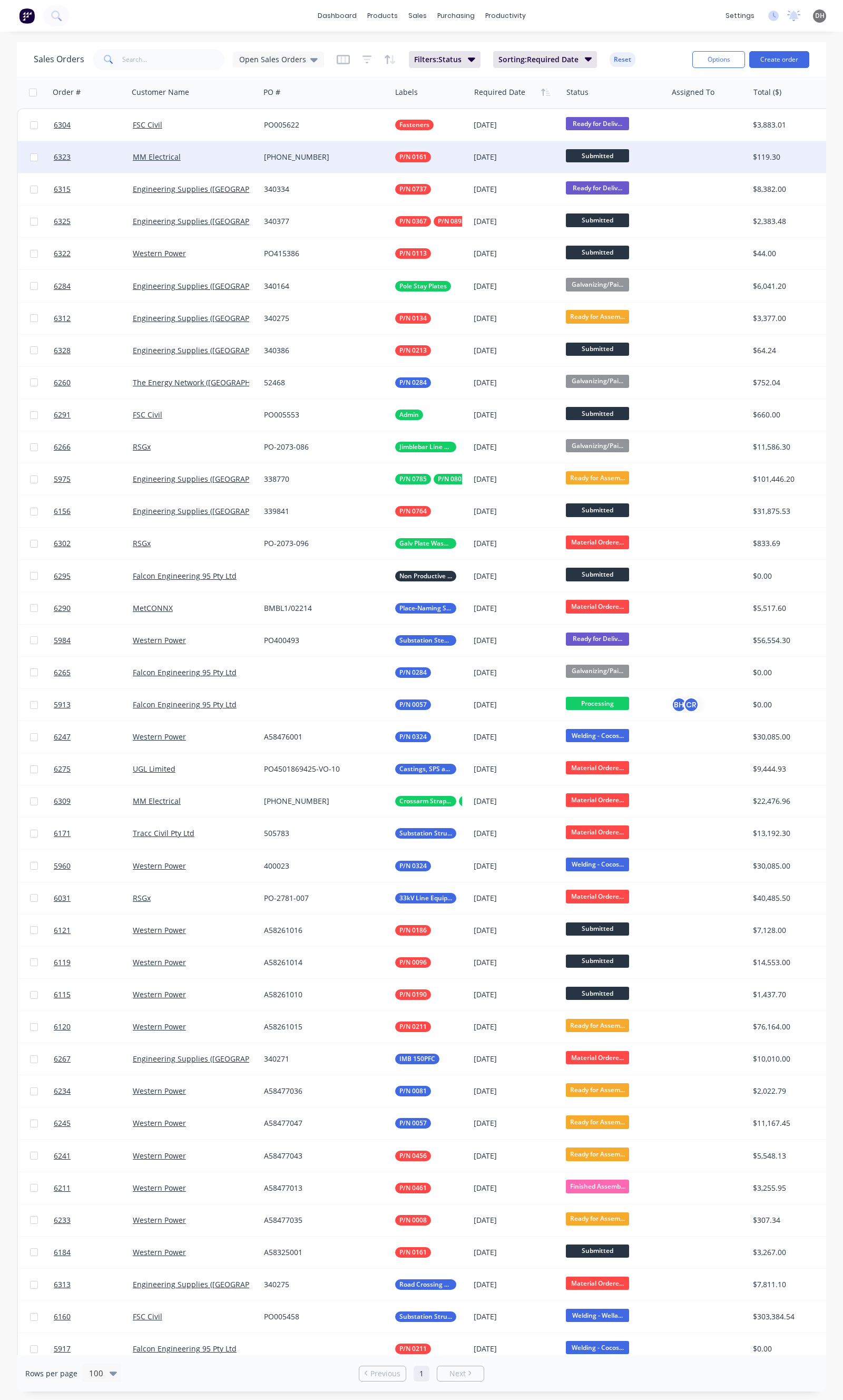
click at [349, 164] on div "696-179893-0" at bounding box center [325, 157] width 131 height 32
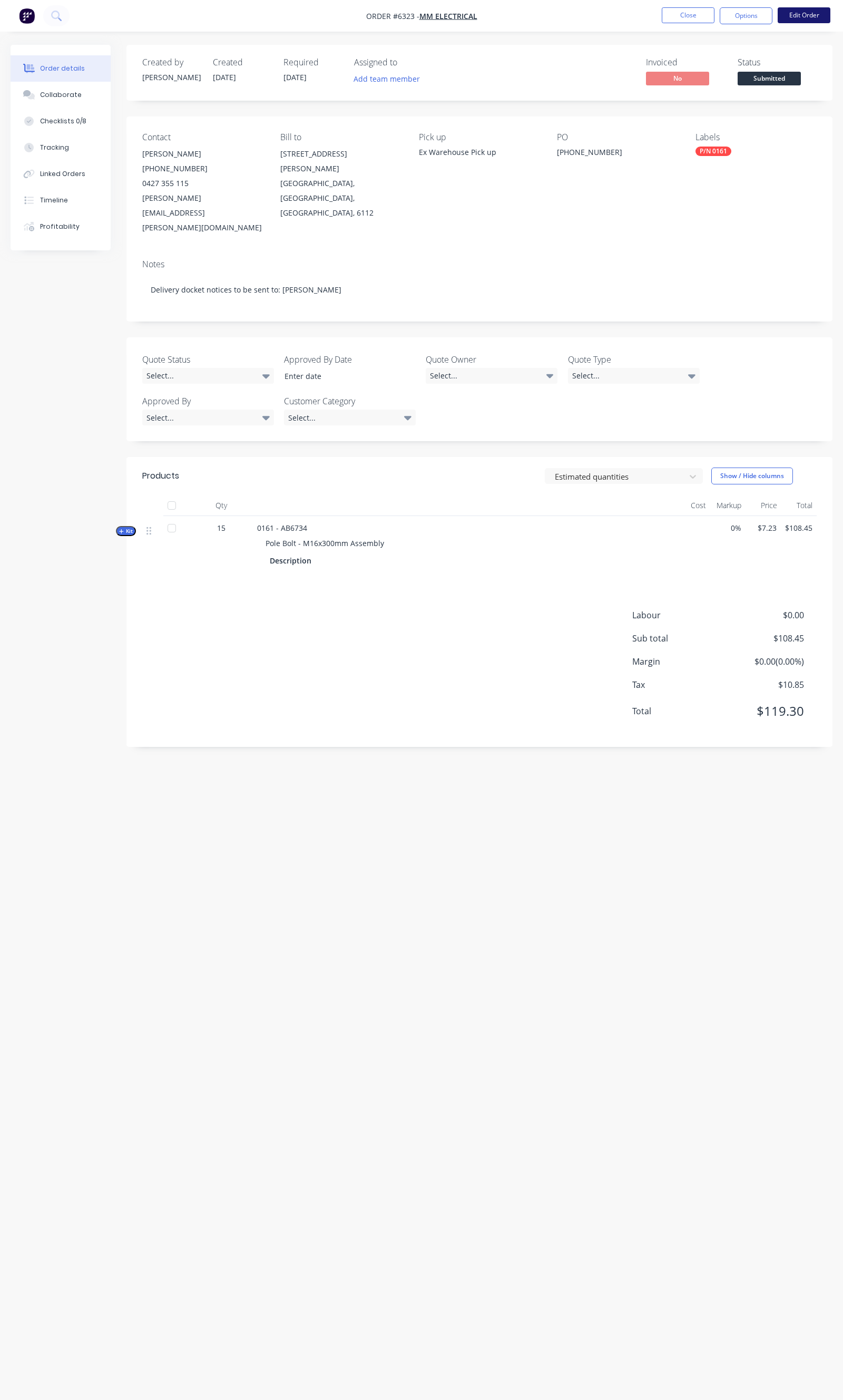
drag, startPoint x: 838, startPoint y: 11, endPoint x: 819, endPoint y: 11, distance: 19.0
click at [838, 11] on ul "Close Options Edit Order" at bounding box center [746, 15] width 194 height 17
click at [819, 11] on button "Edit Order" at bounding box center [803, 15] width 53 height 16
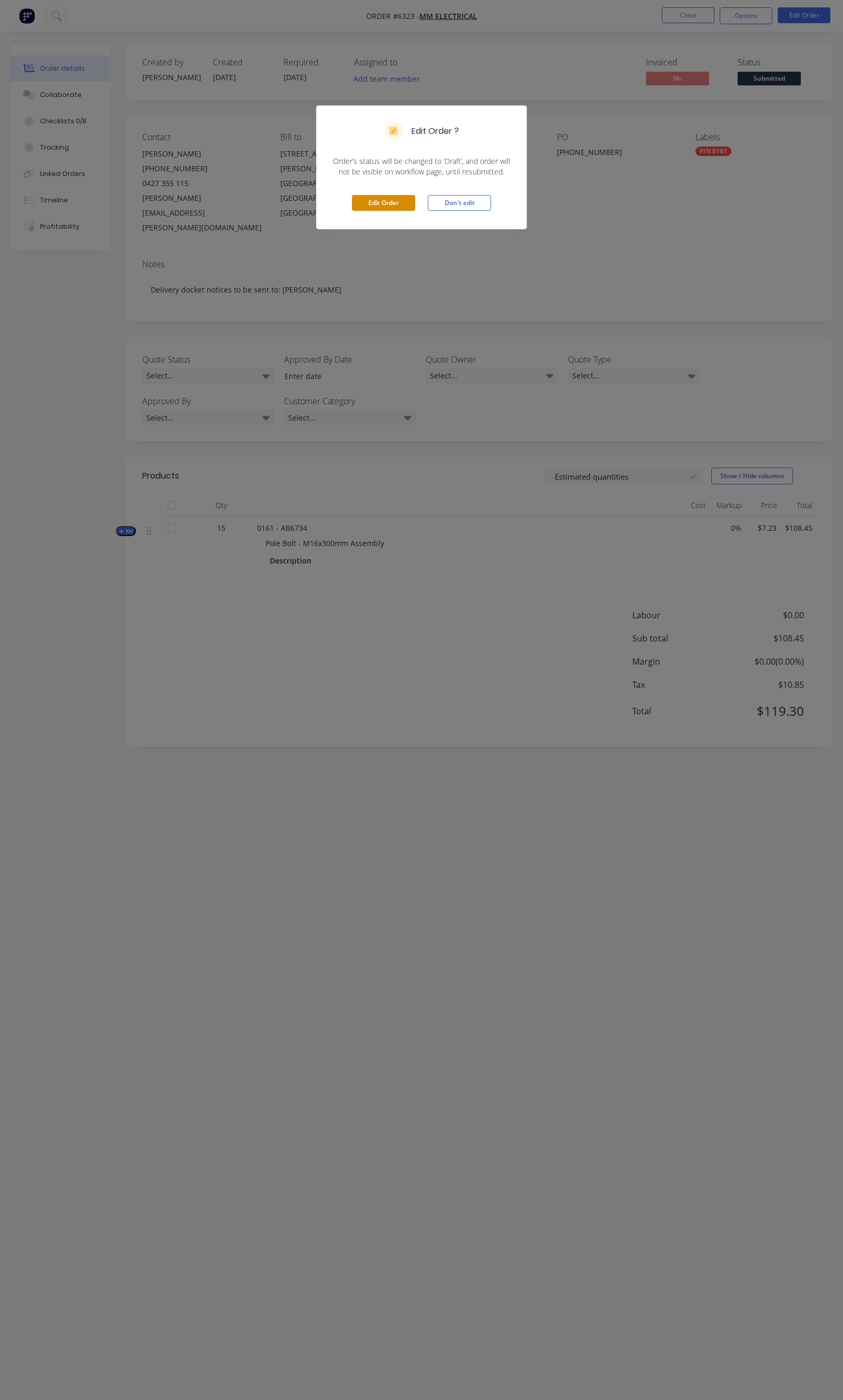
click at [406, 195] on button "Edit Order" at bounding box center [384, 203] width 63 height 16
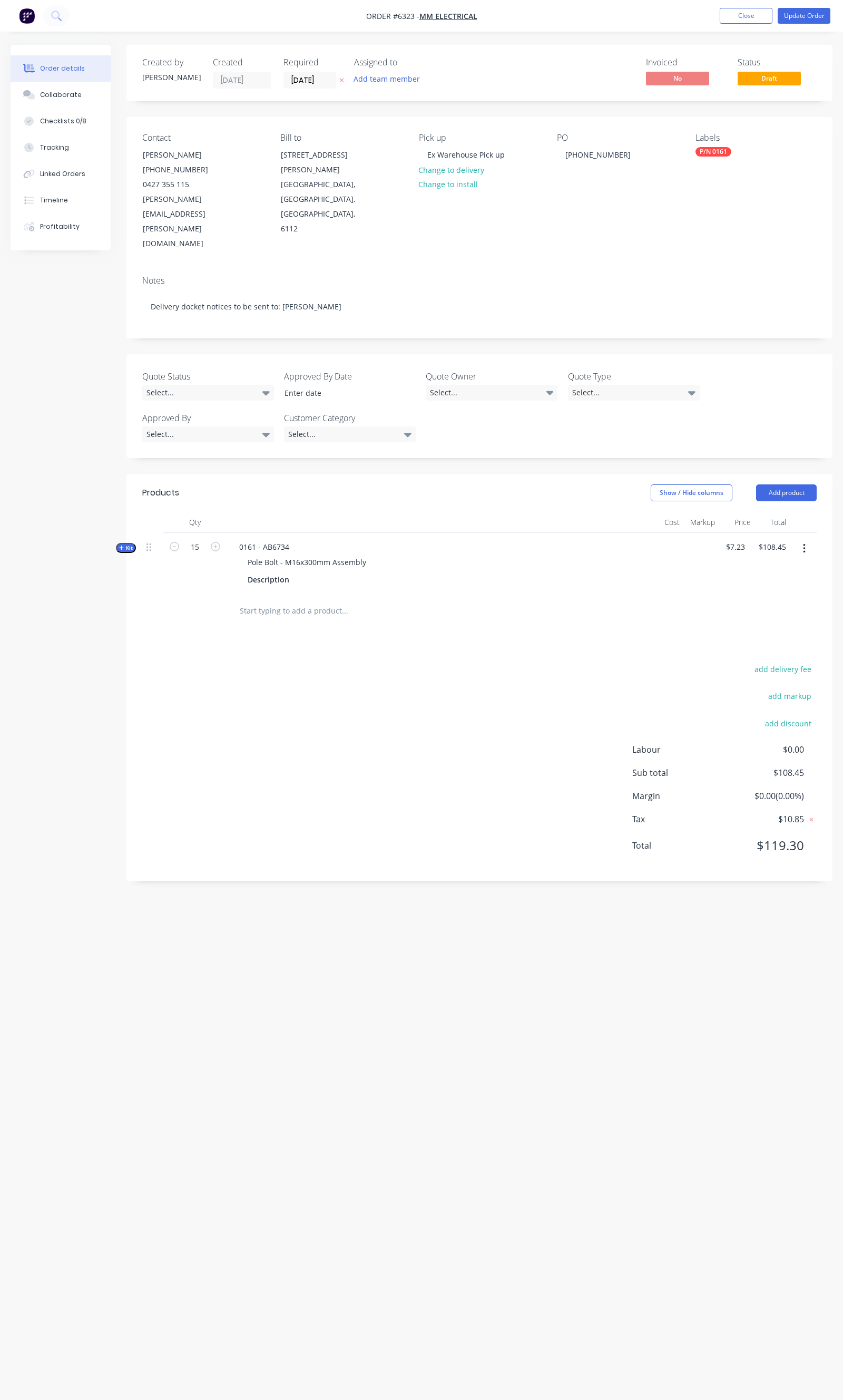
click at [321, 91] on div "Created by Bevan Created 24/09/25 Required 19/09/25 Assigned to Add team member…" at bounding box center [479, 73] width 706 height 57
click at [312, 82] on input "19/09/25" at bounding box center [309, 80] width 51 height 16
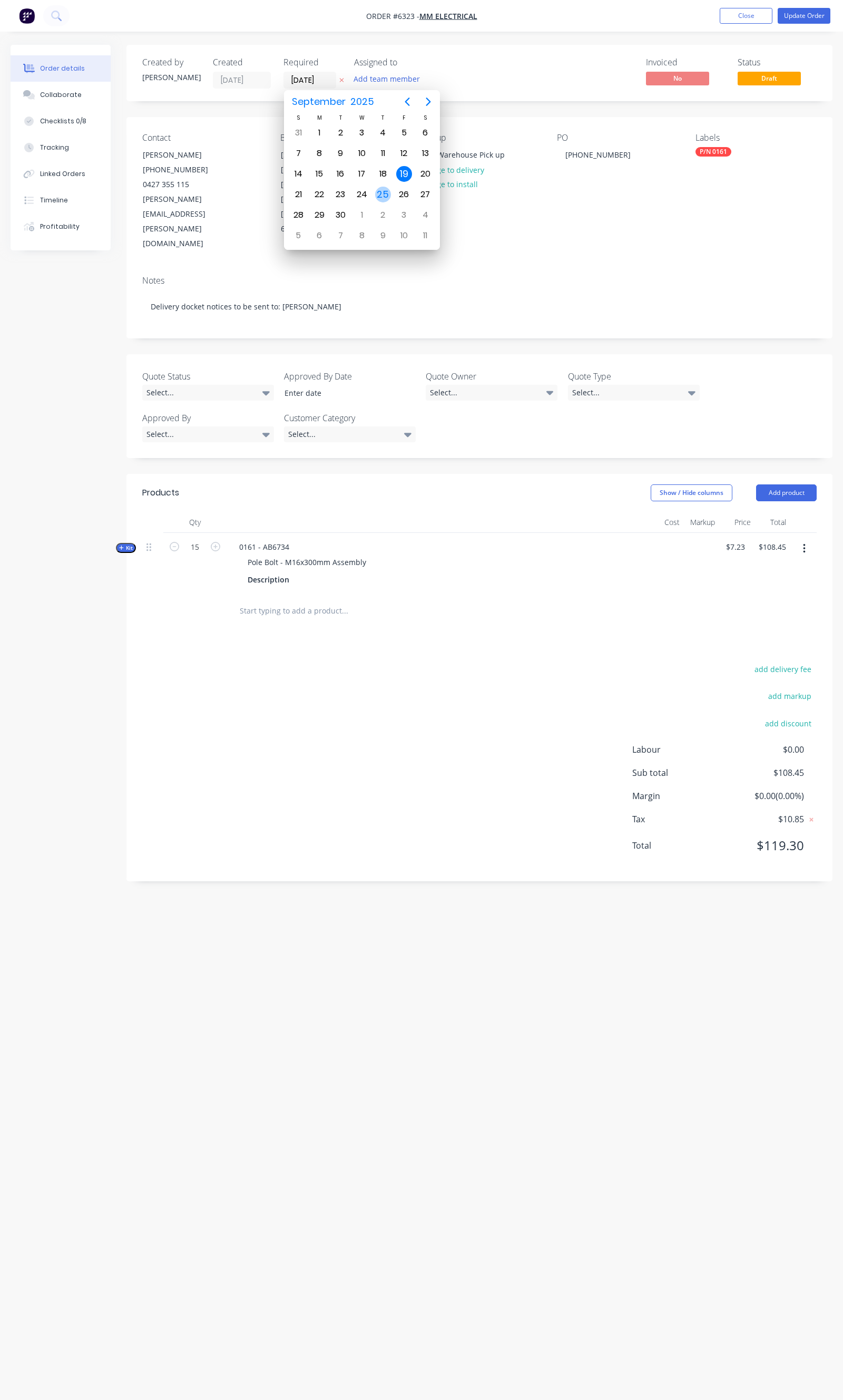
click at [376, 187] on div "25" at bounding box center [384, 195] width 16 height 16
type input "25/09/25"
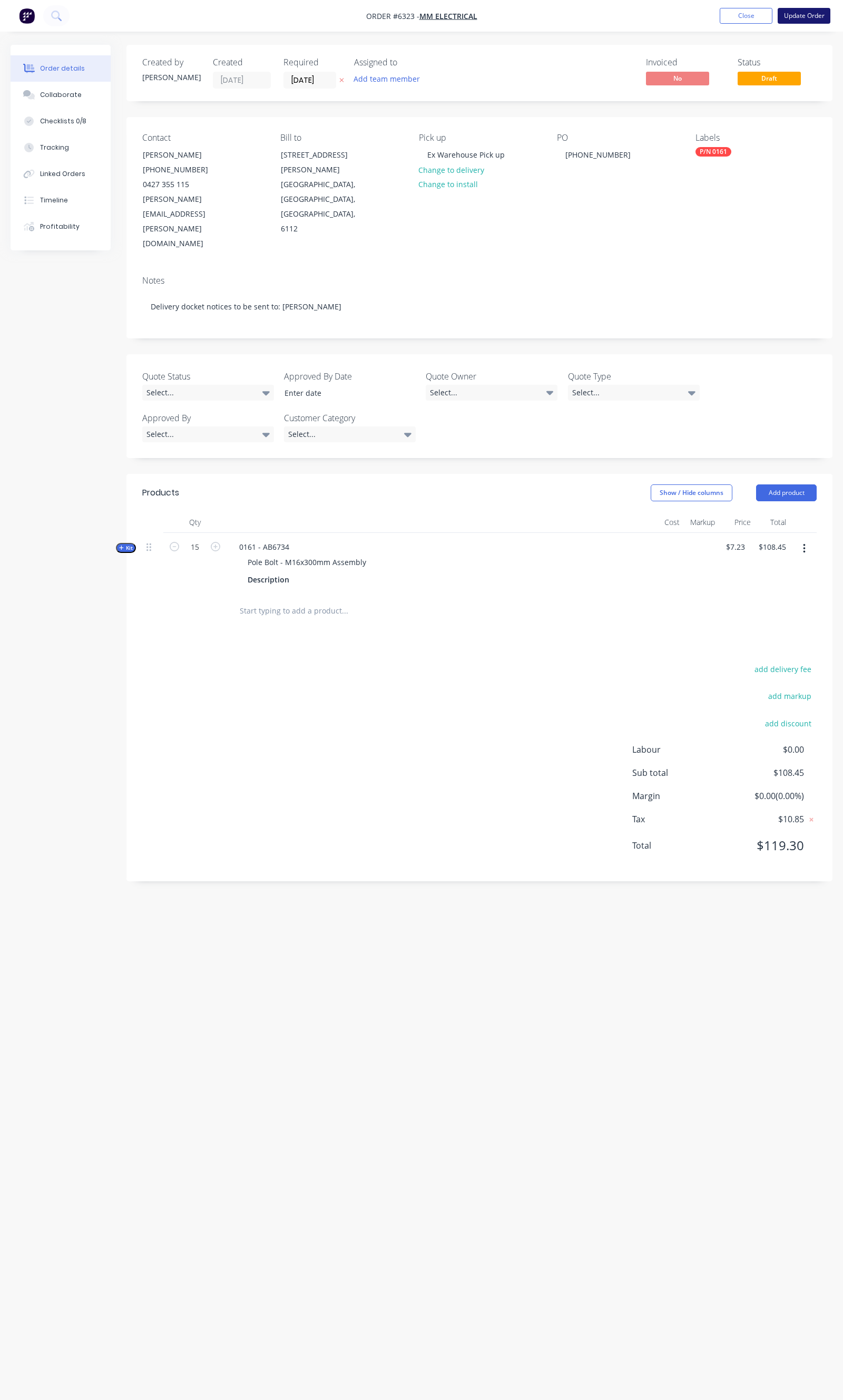
click at [779, 19] on button "Update Order" at bounding box center [803, 16] width 53 height 16
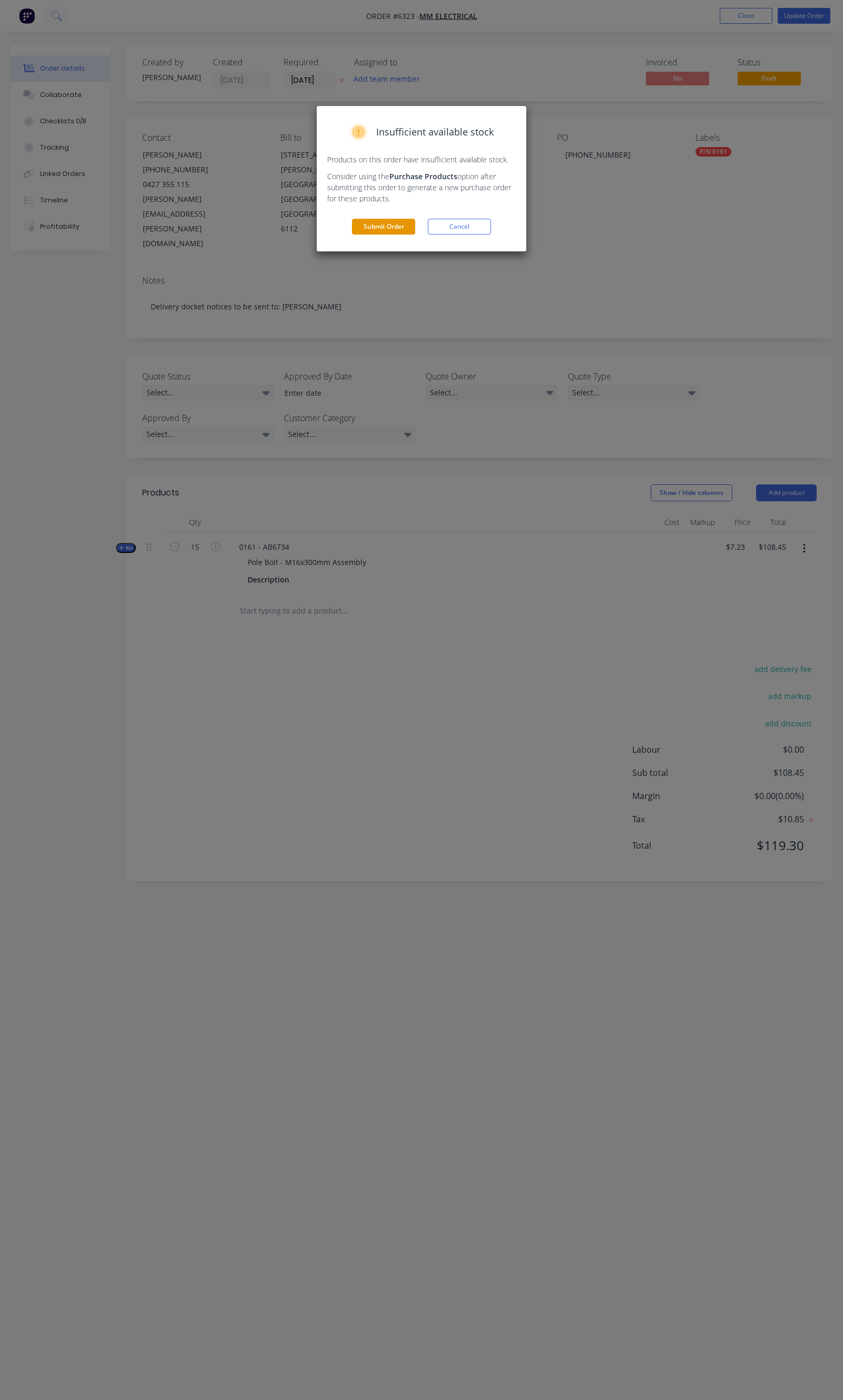
click at [386, 231] on button "Submit Order" at bounding box center [384, 227] width 63 height 16
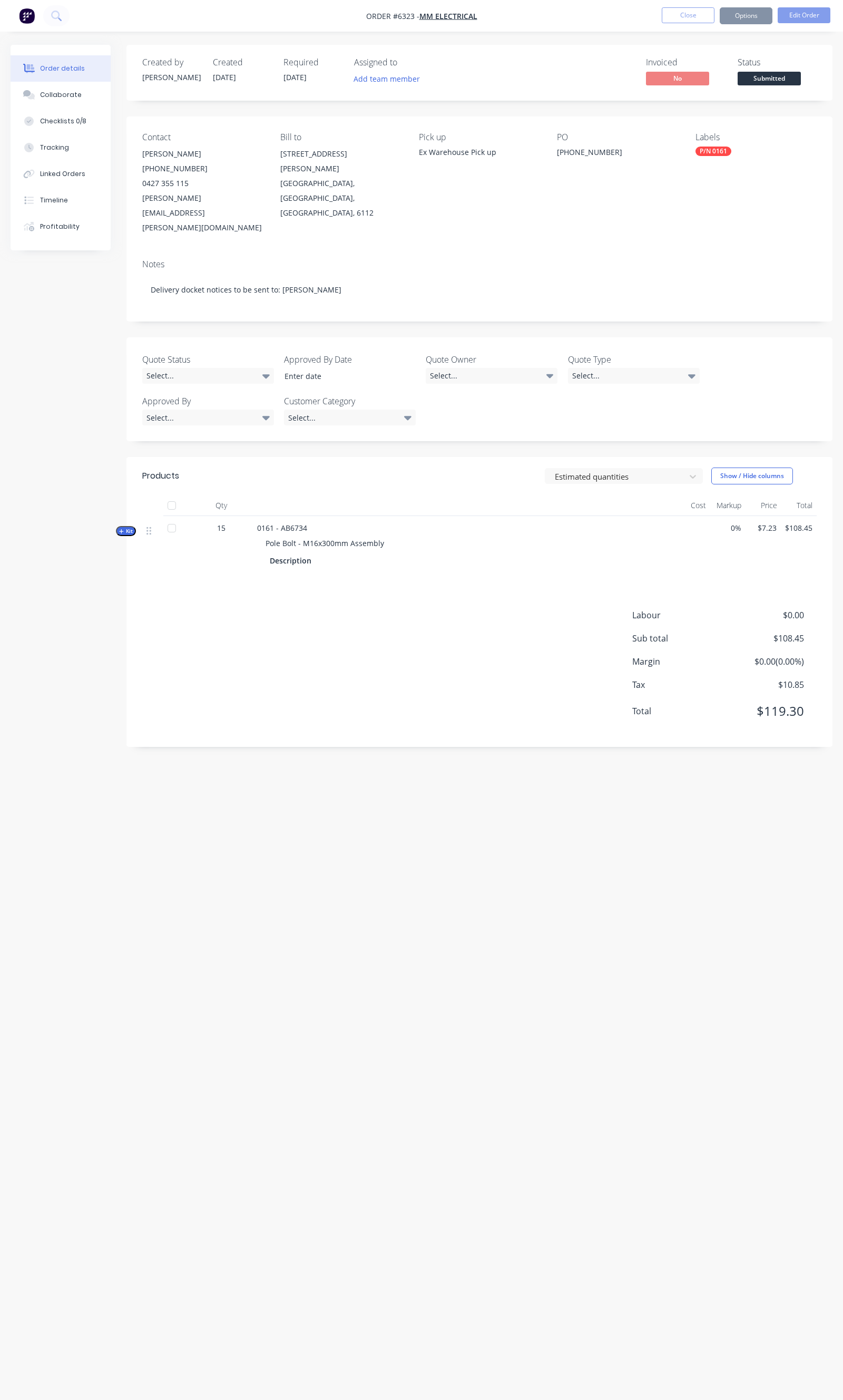
click at [688, 14] on button "Close" at bounding box center [688, 15] width 53 height 16
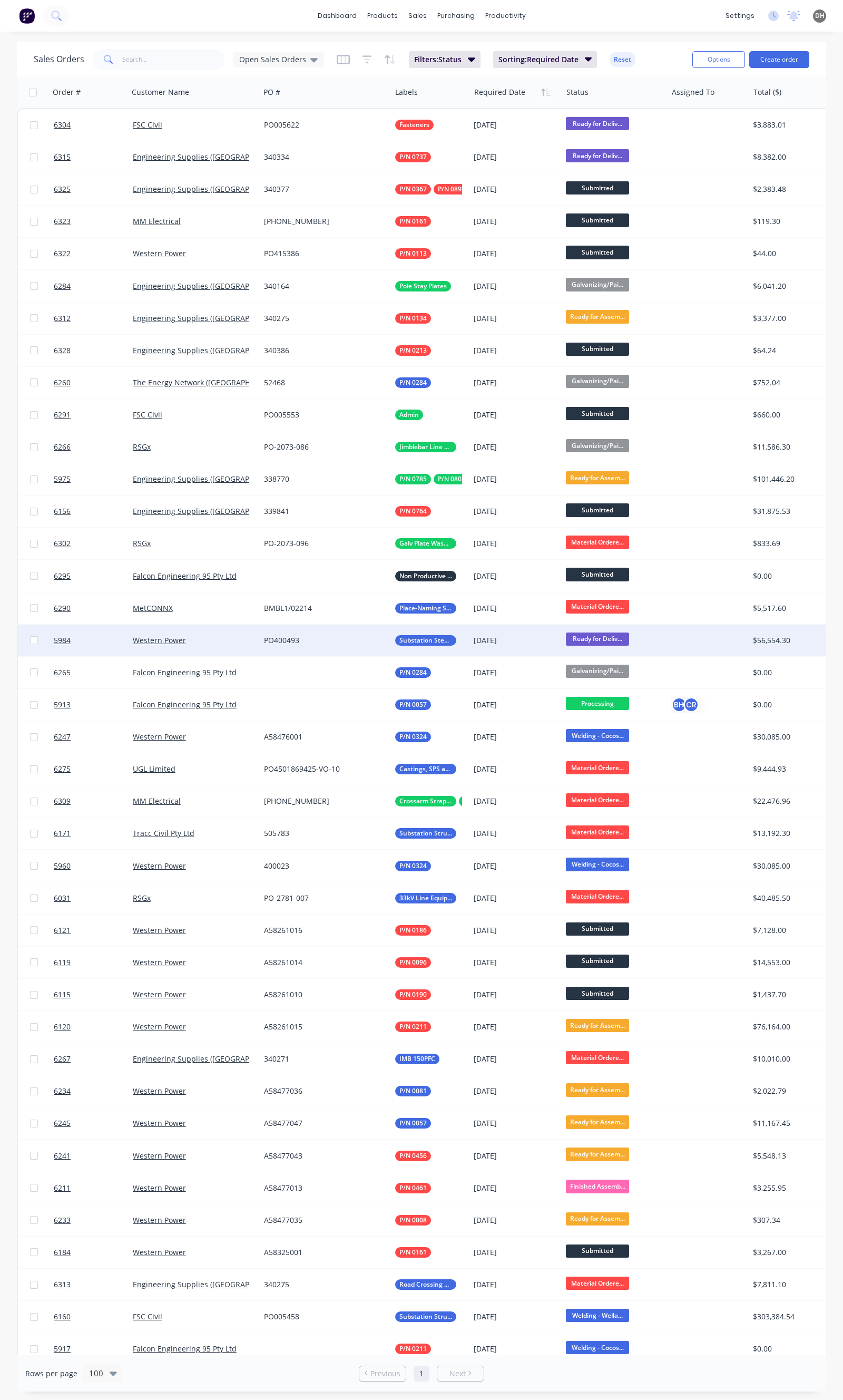
click at [222, 640] on div "Western Power" at bounding box center [190, 641] width 116 height 11
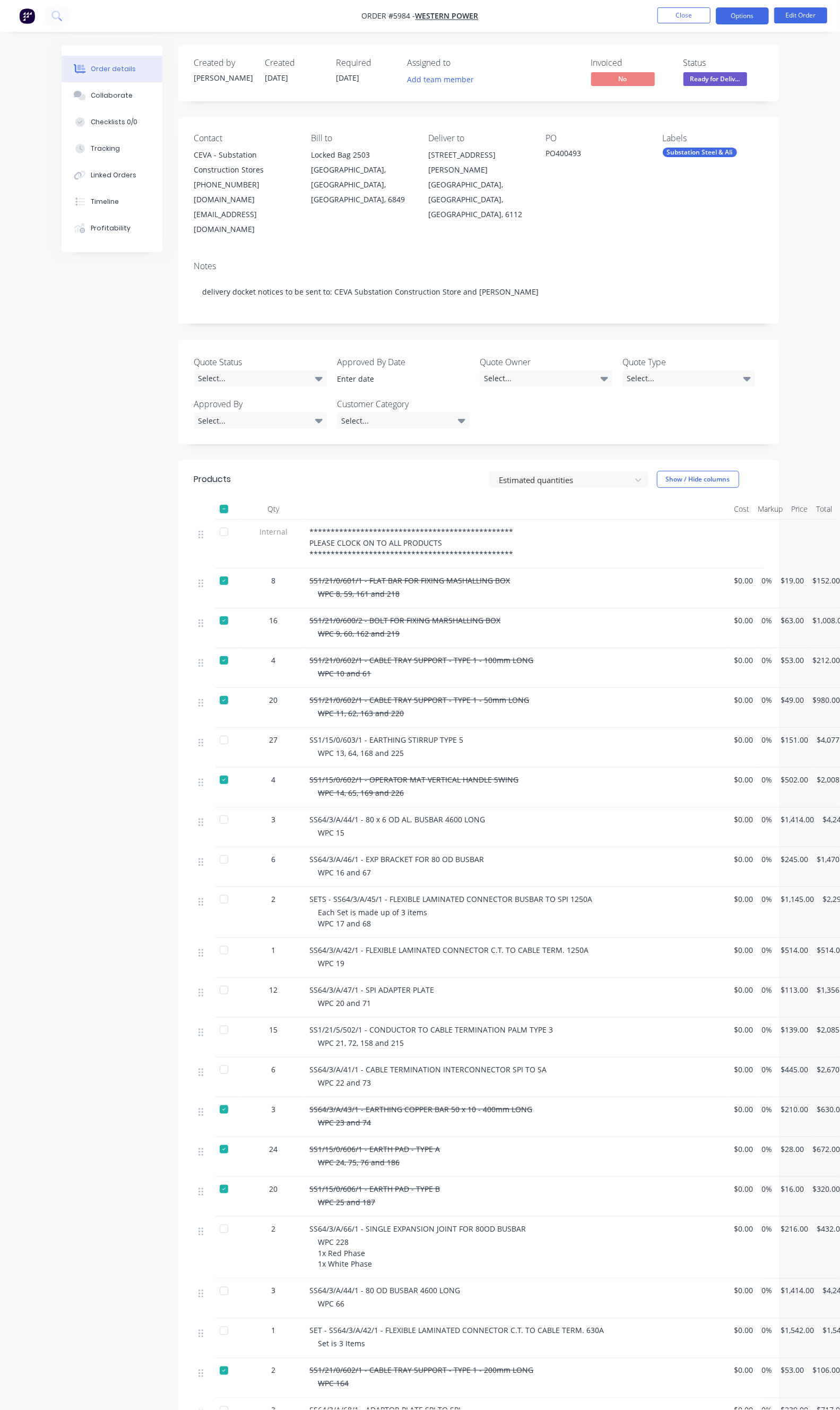
click at [743, 20] on button "Options" at bounding box center [742, 15] width 54 height 17
click at [709, 113] on div "Order Confirmation" at bounding box center [711, 106] width 98 height 15
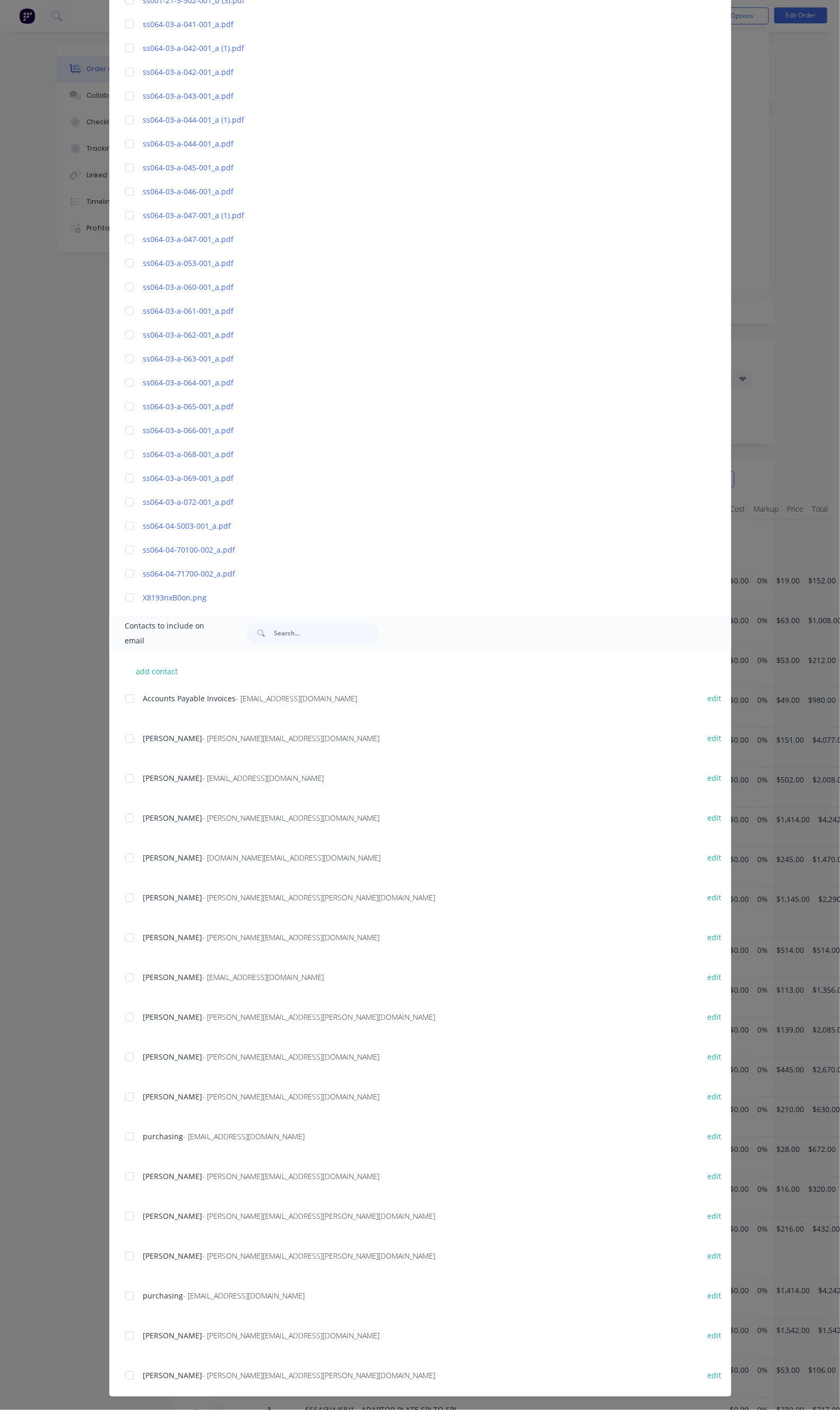
scroll to position [583, 0]
click at [119, 857] on div at bounding box center [129, 857] width 21 height 21
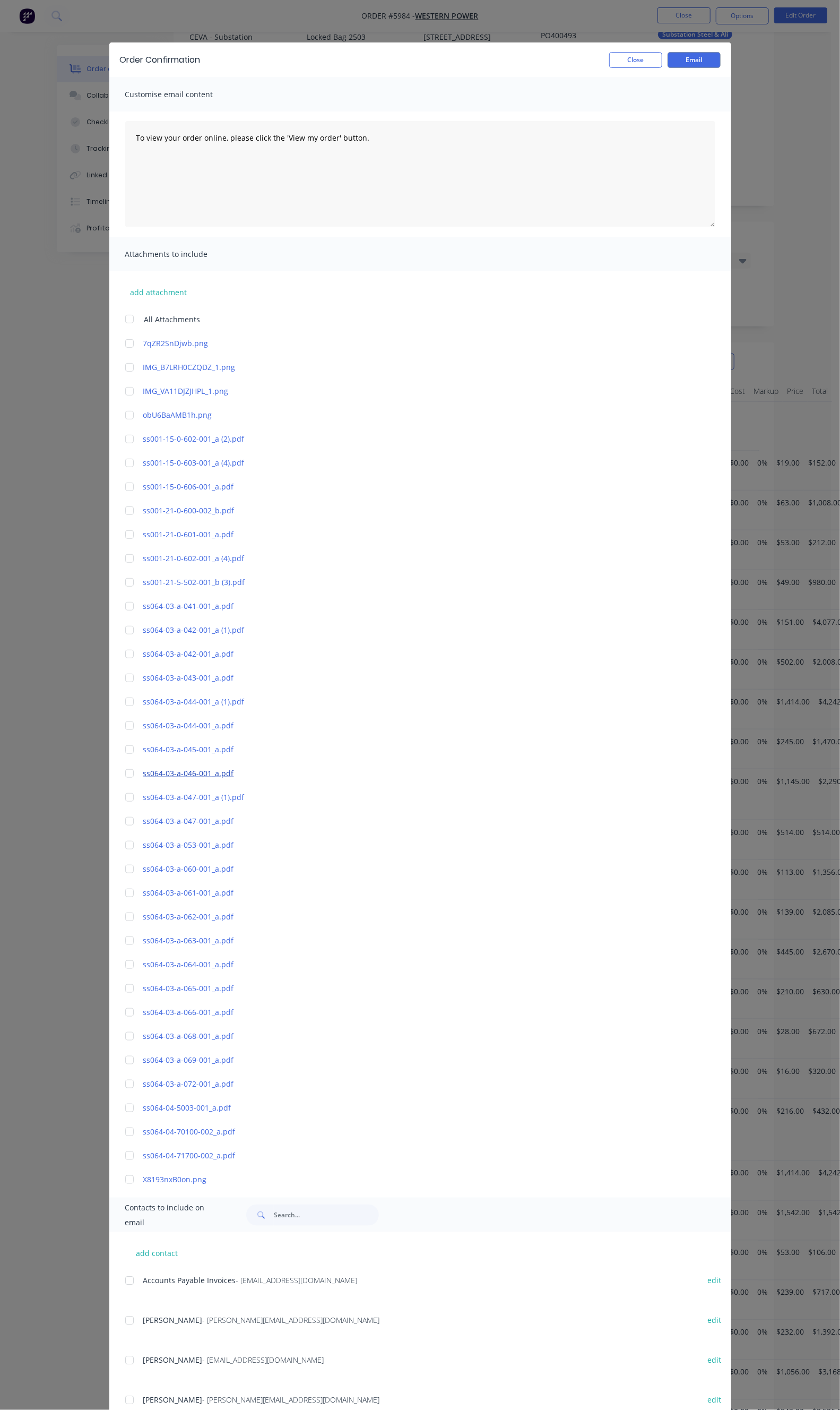
scroll to position [413, 0]
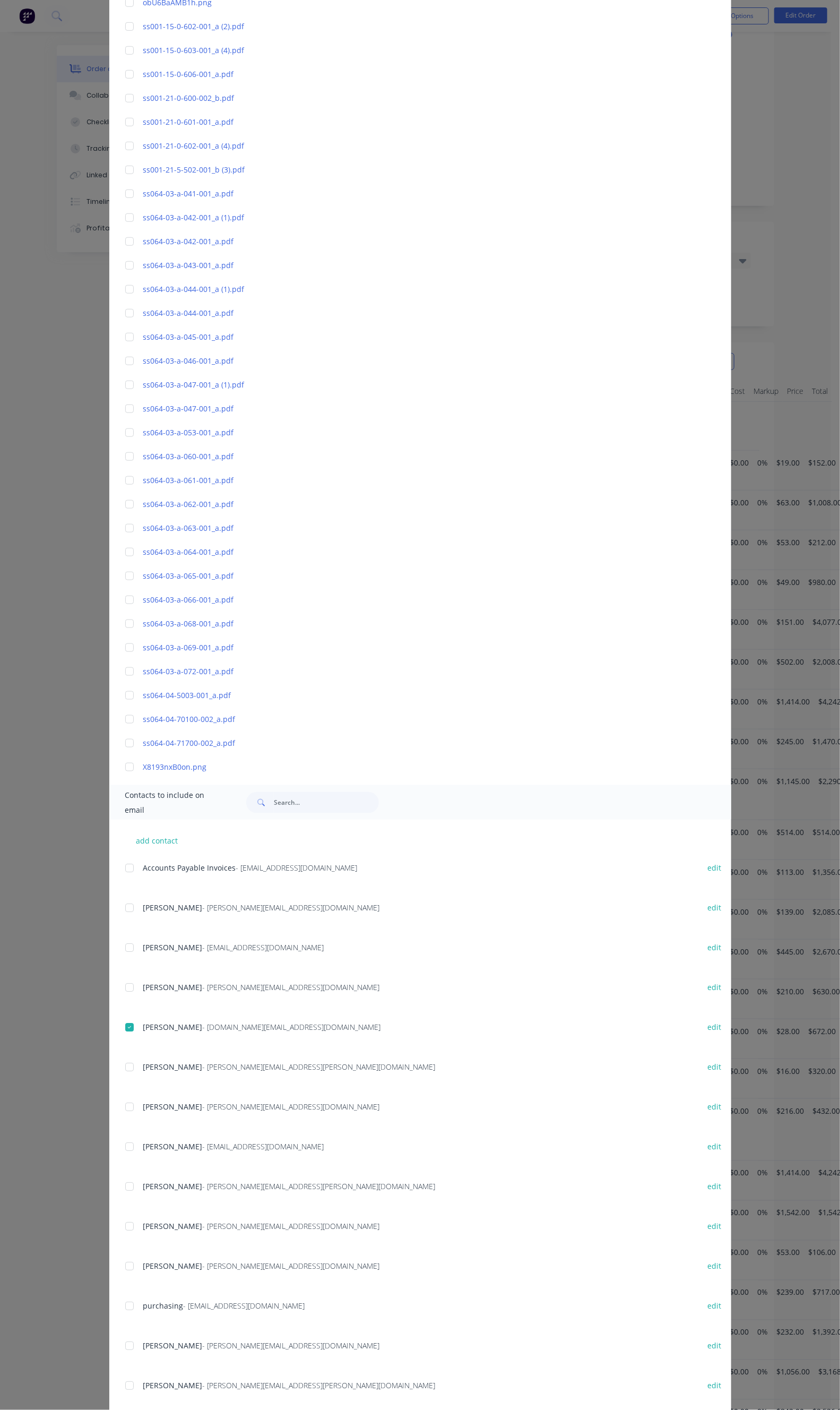
click at [119, 1030] on div at bounding box center [129, 1027] width 21 height 21
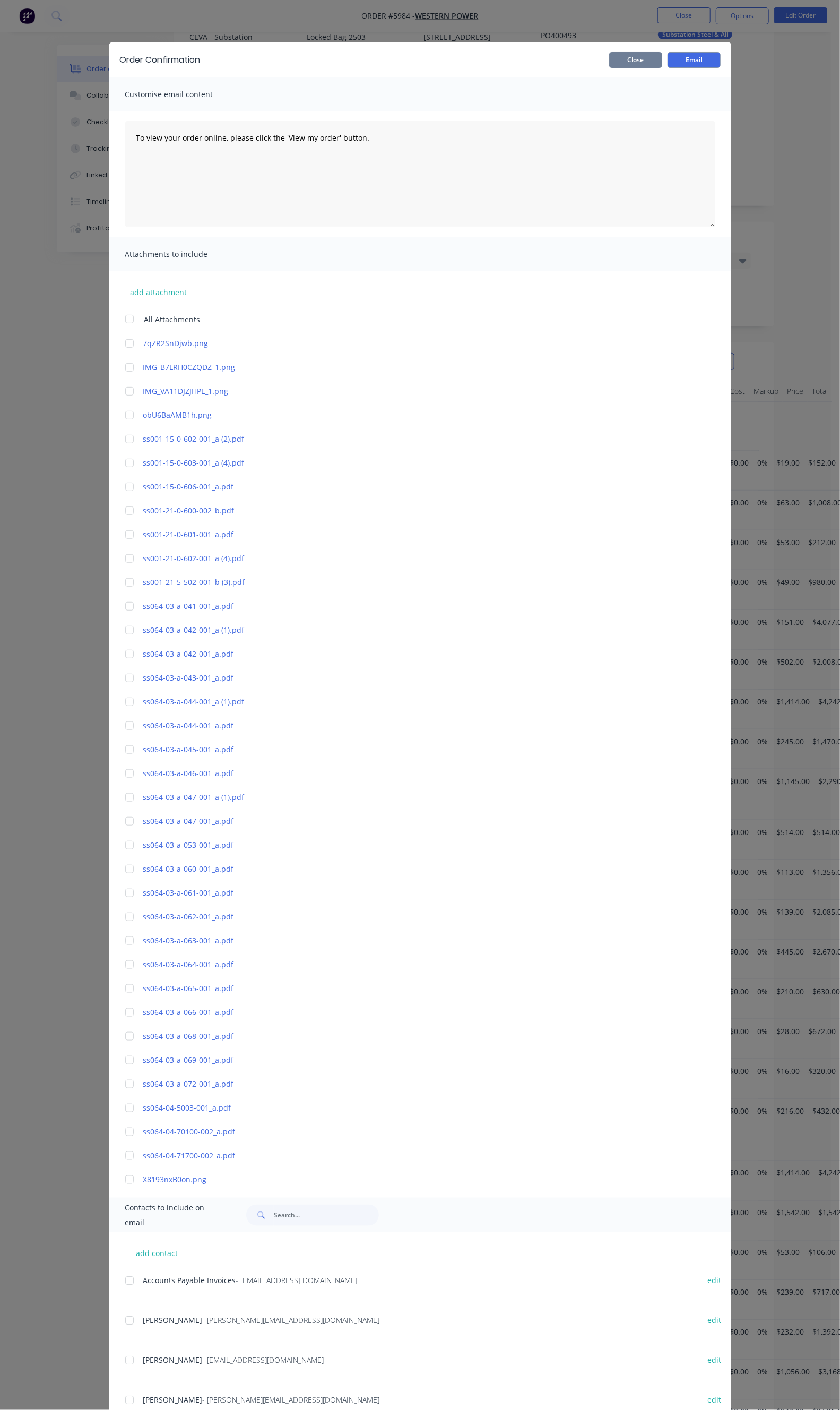
click at [662, 56] on button "Close" at bounding box center [636, 60] width 54 height 16
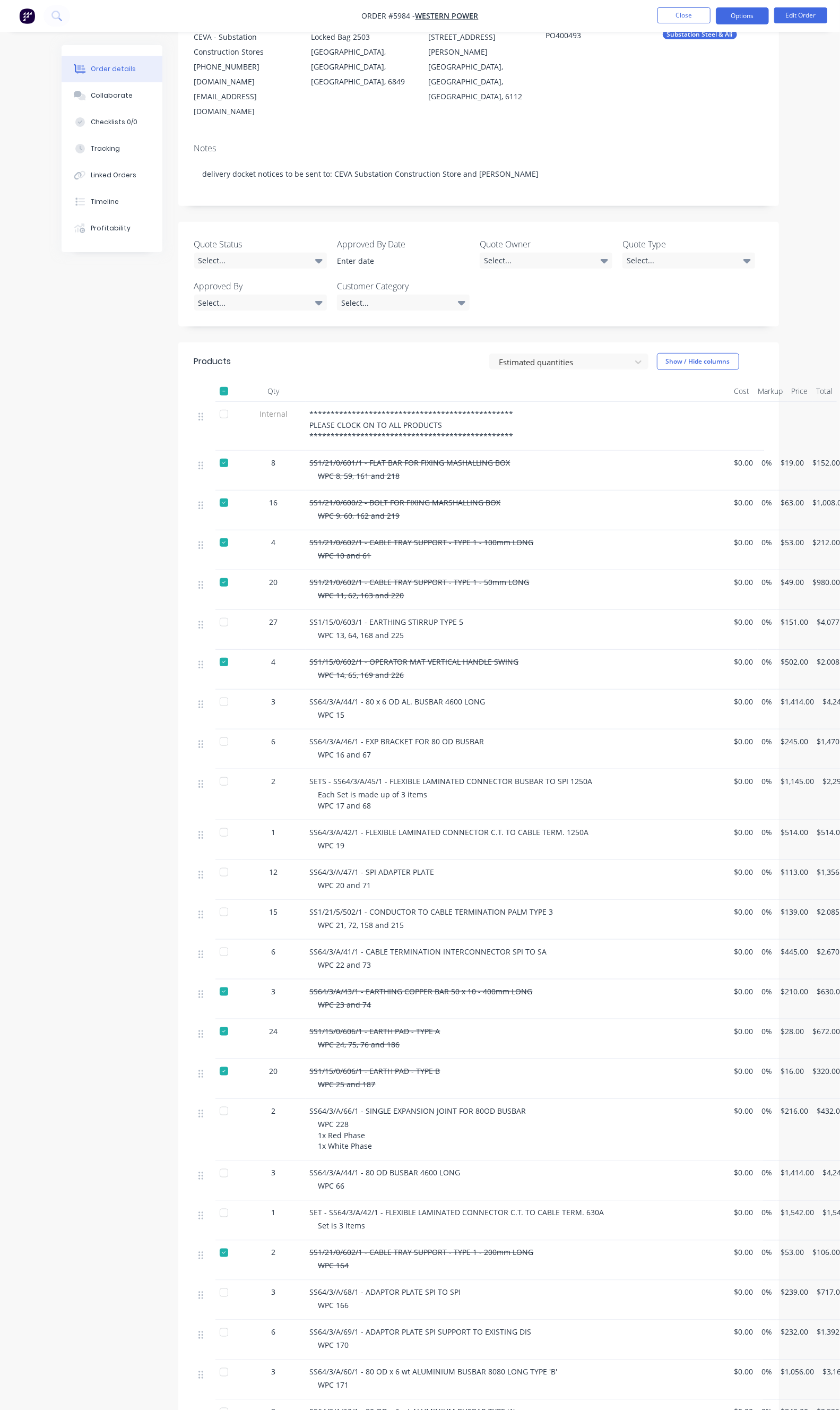
click at [762, 12] on button "Options" at bounding box center [742, 15] width 54 height 17
click at [703, 152] on div "Delivery Docket" at bounding box center [711, 149] width 98 height 15
click at [683, 104] on div "Without pricing" at bounding box center [711, 106] width 98 height 15
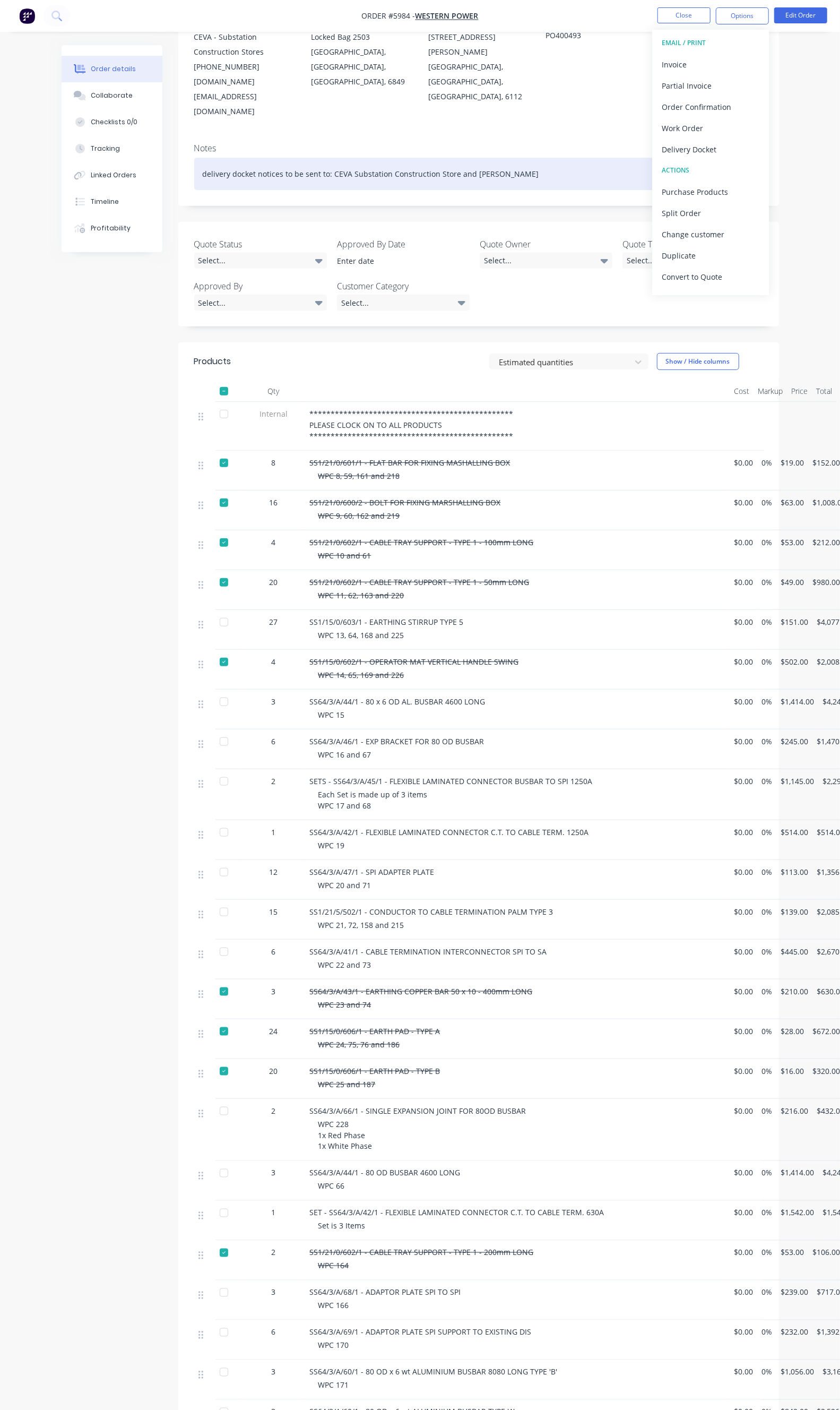
click at [469, 158] on div "delivery docket notices to be sent to: CEVA Substation Construction Store and P…" at bounding box center [478, 174] width 569 height 33
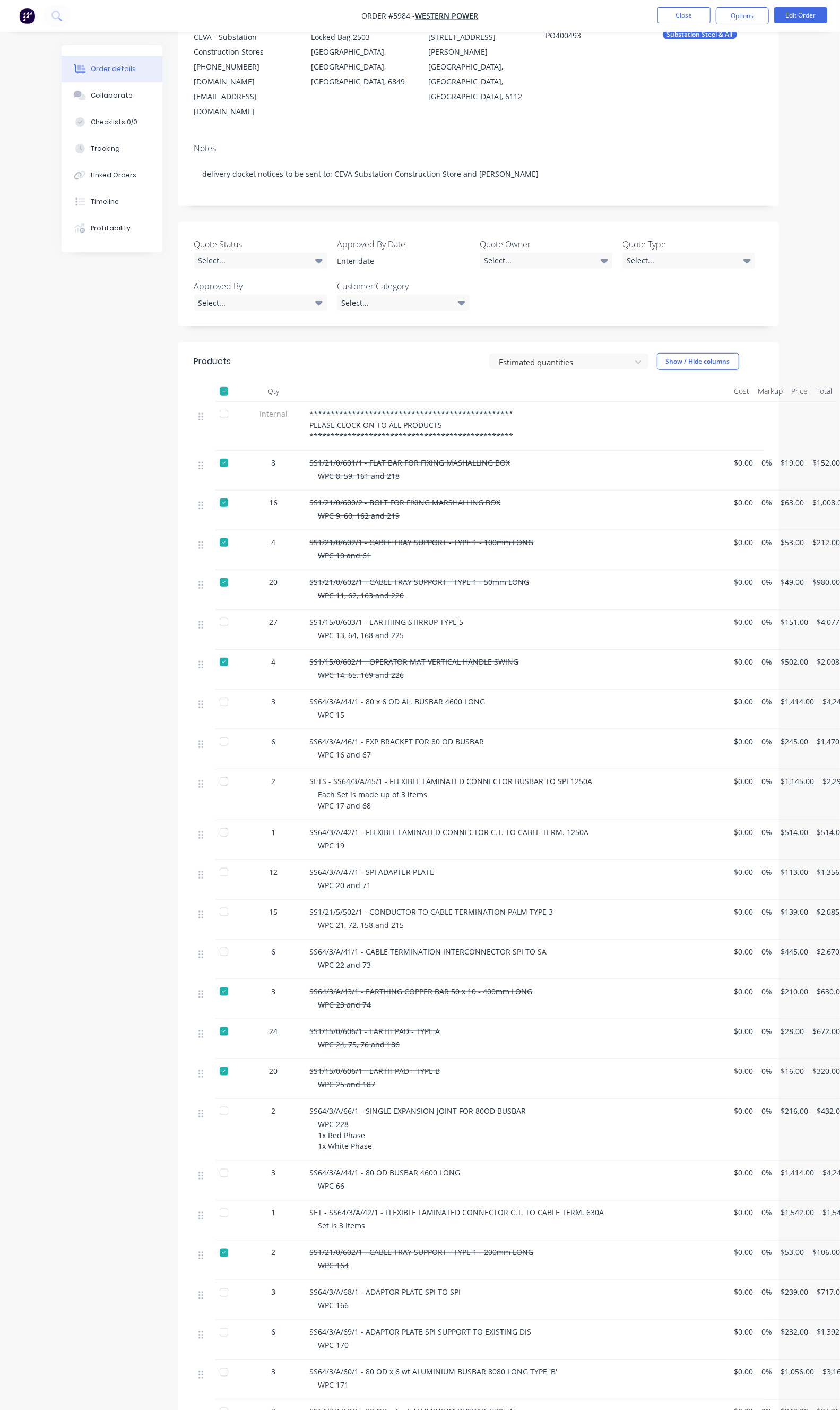
click at [478, 135] on div "Notes delivery docket notices to be sent to: CEVA Substation Construction Store…" at bounding box center [479, 171] width 601 height 71
click at [213, 612] on div at bounding box center [223, 622] width 21 height 21
click at [213, 380] on div at bounding box center [223, 390] width 21 height 21
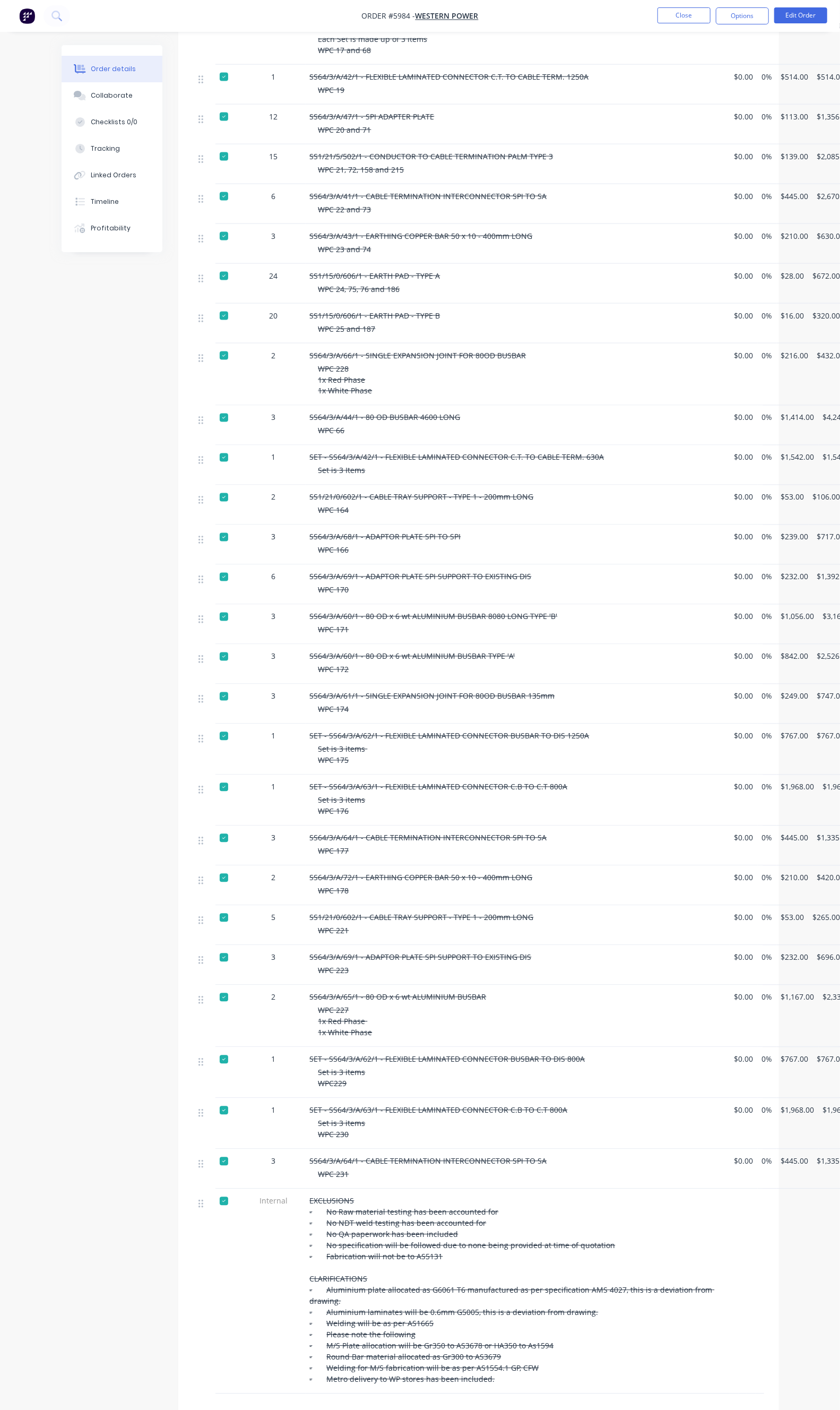
scroll to position [1004, 0]
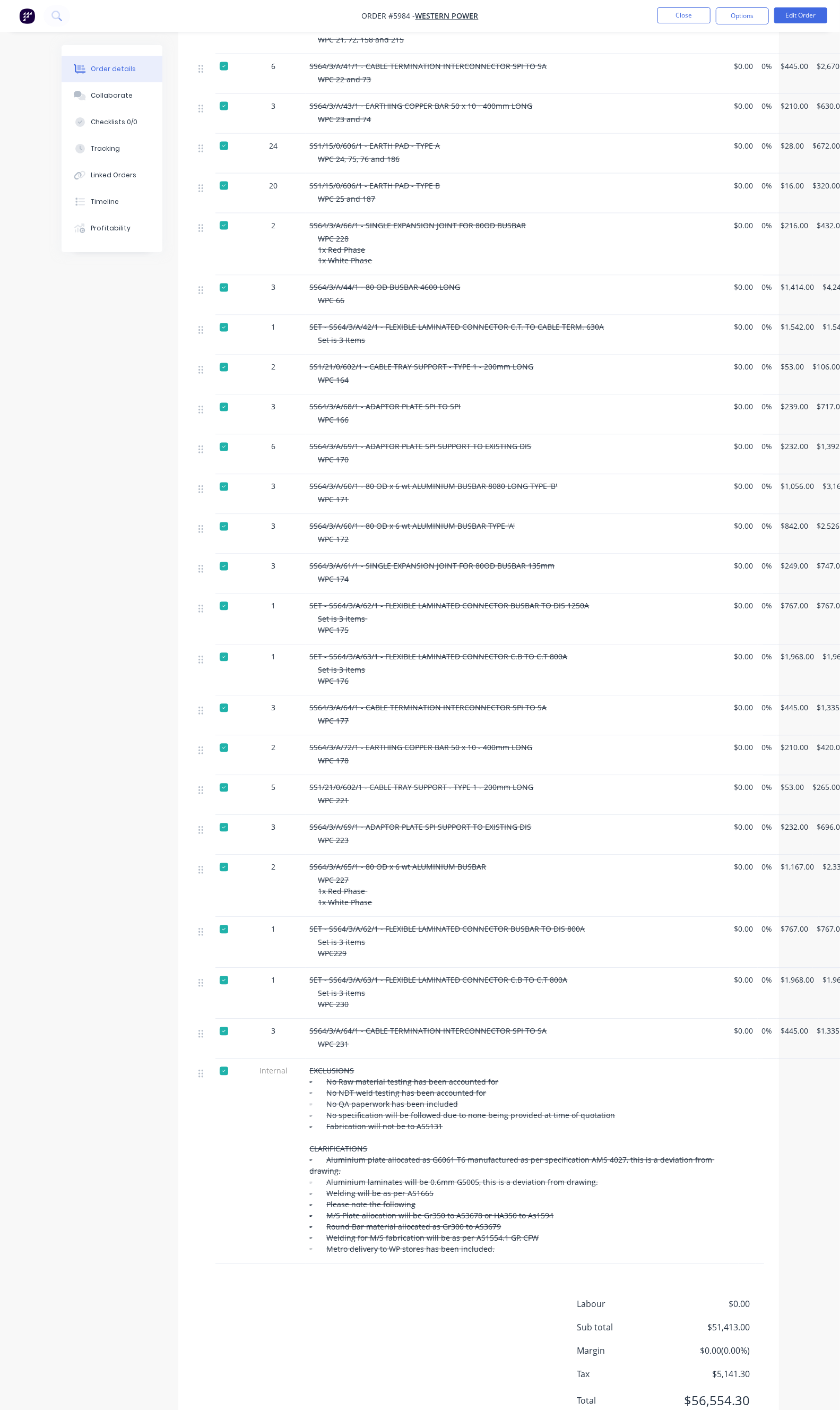
click at [213, 1061] on div at bounding box center [223, 1071] width 21 height 21
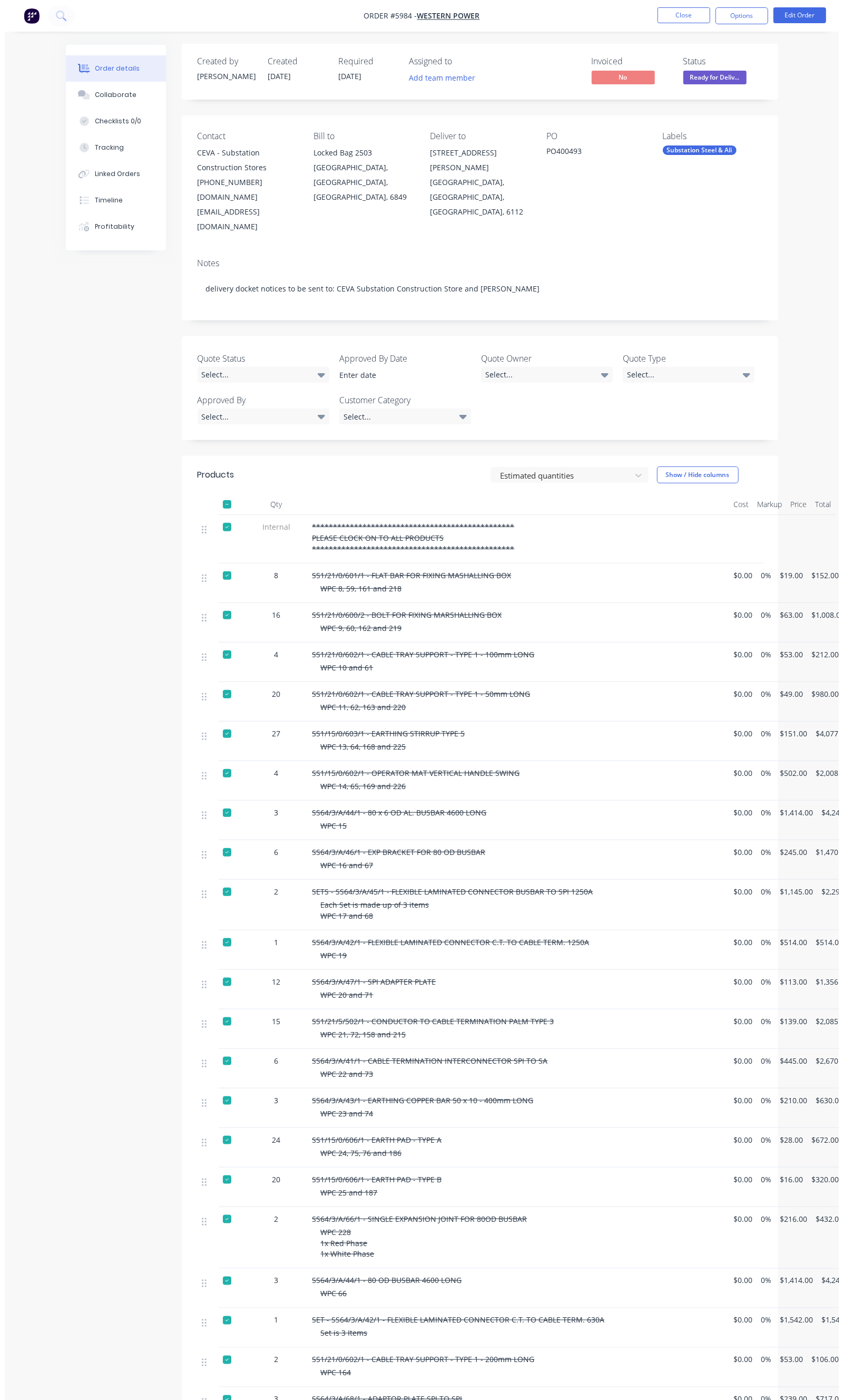
scroll to position [0, 0]
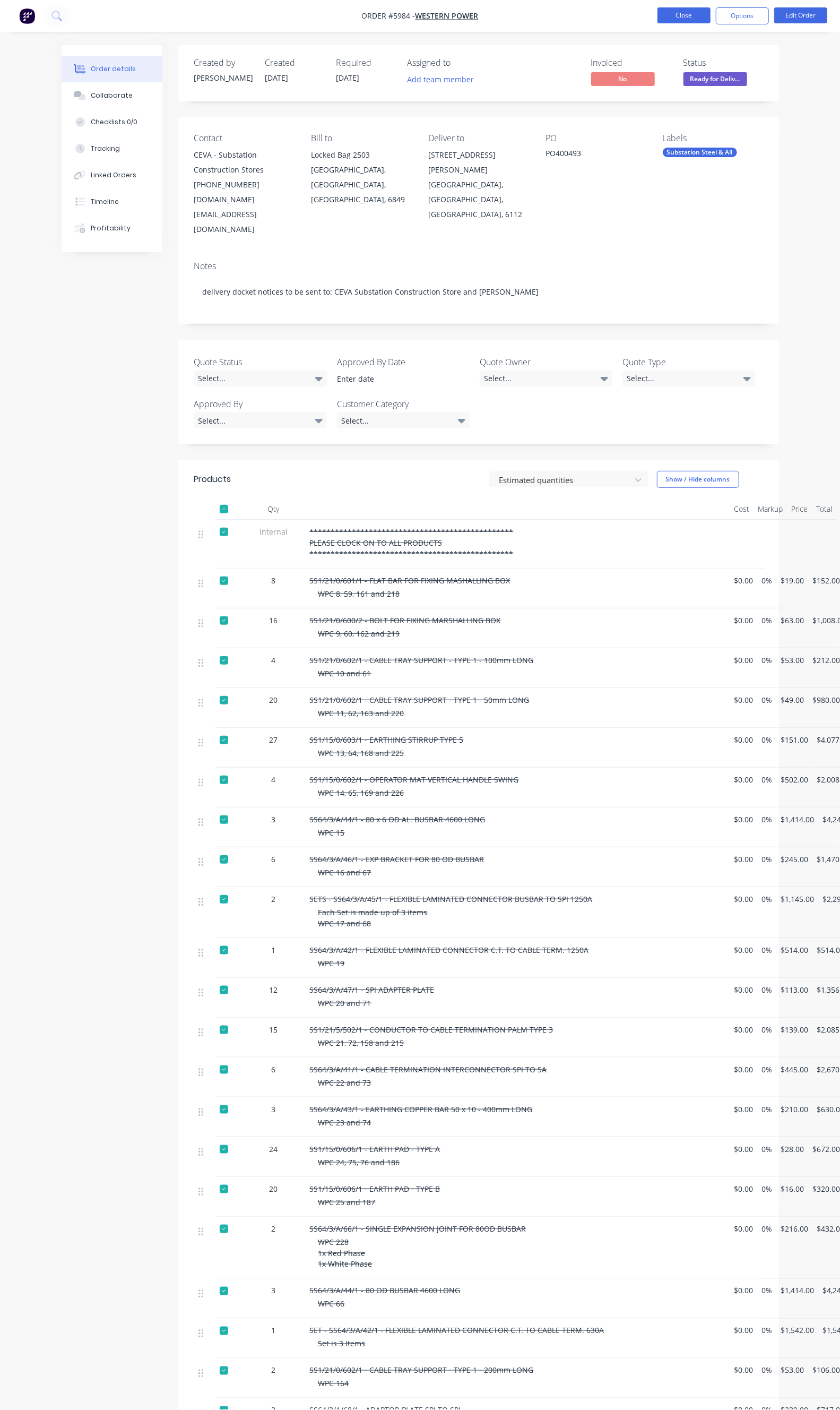
click at [677, 20] on button "Close" at bounding box center [684, 15] width 54 height 16
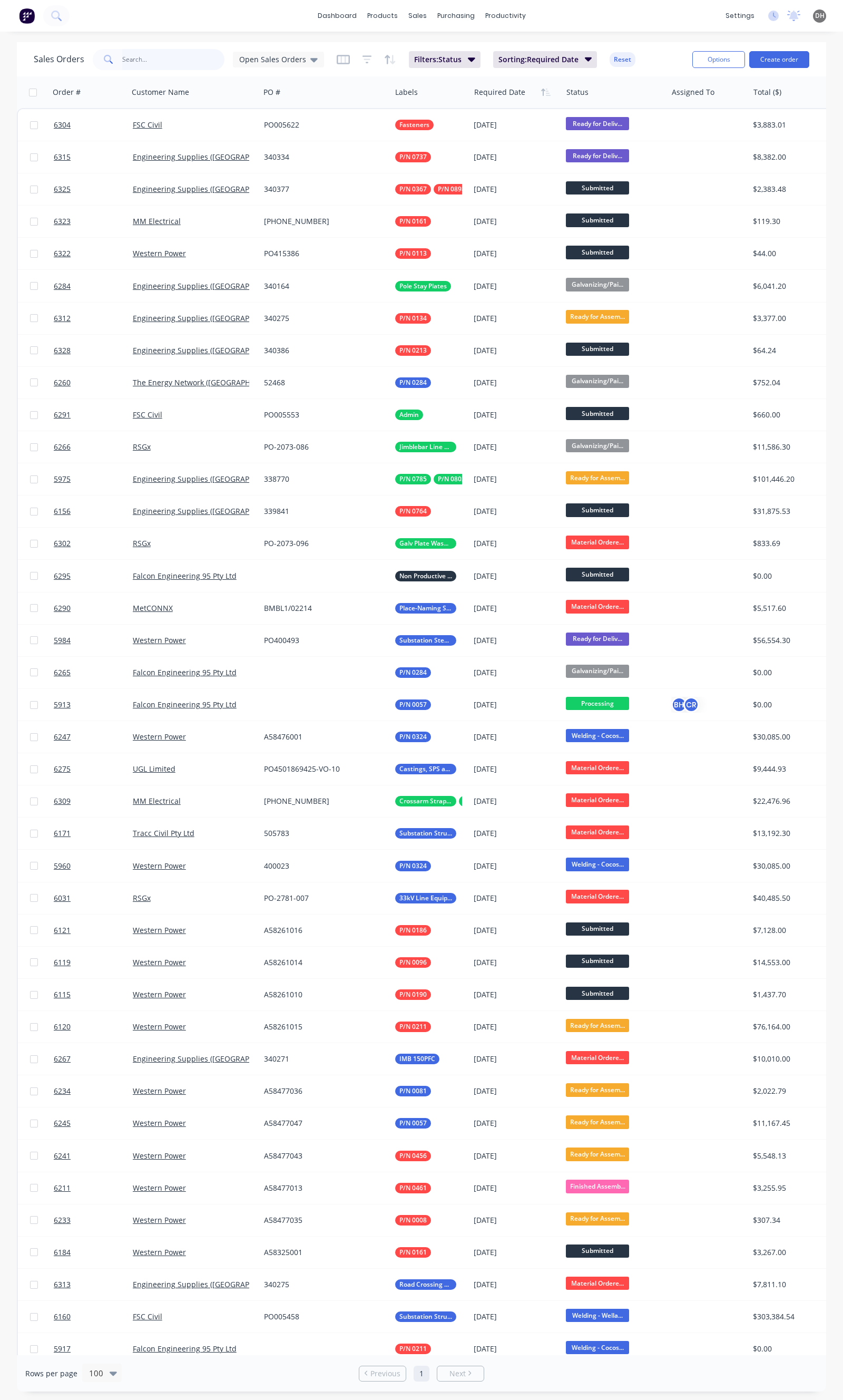
click at [140, 53] on input "text" at bounding box center [174, 59] width 103 height 21
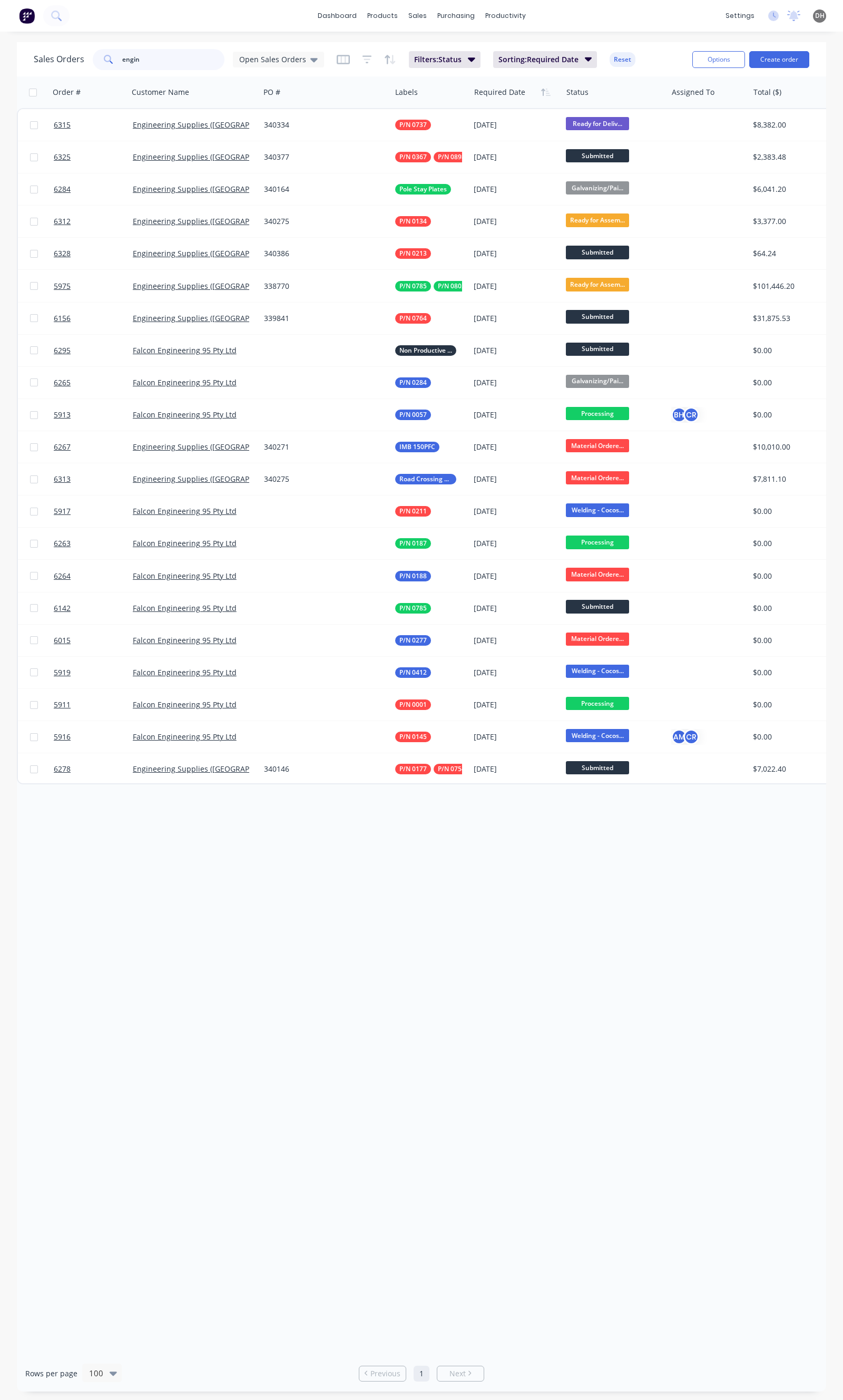
type input "engin"
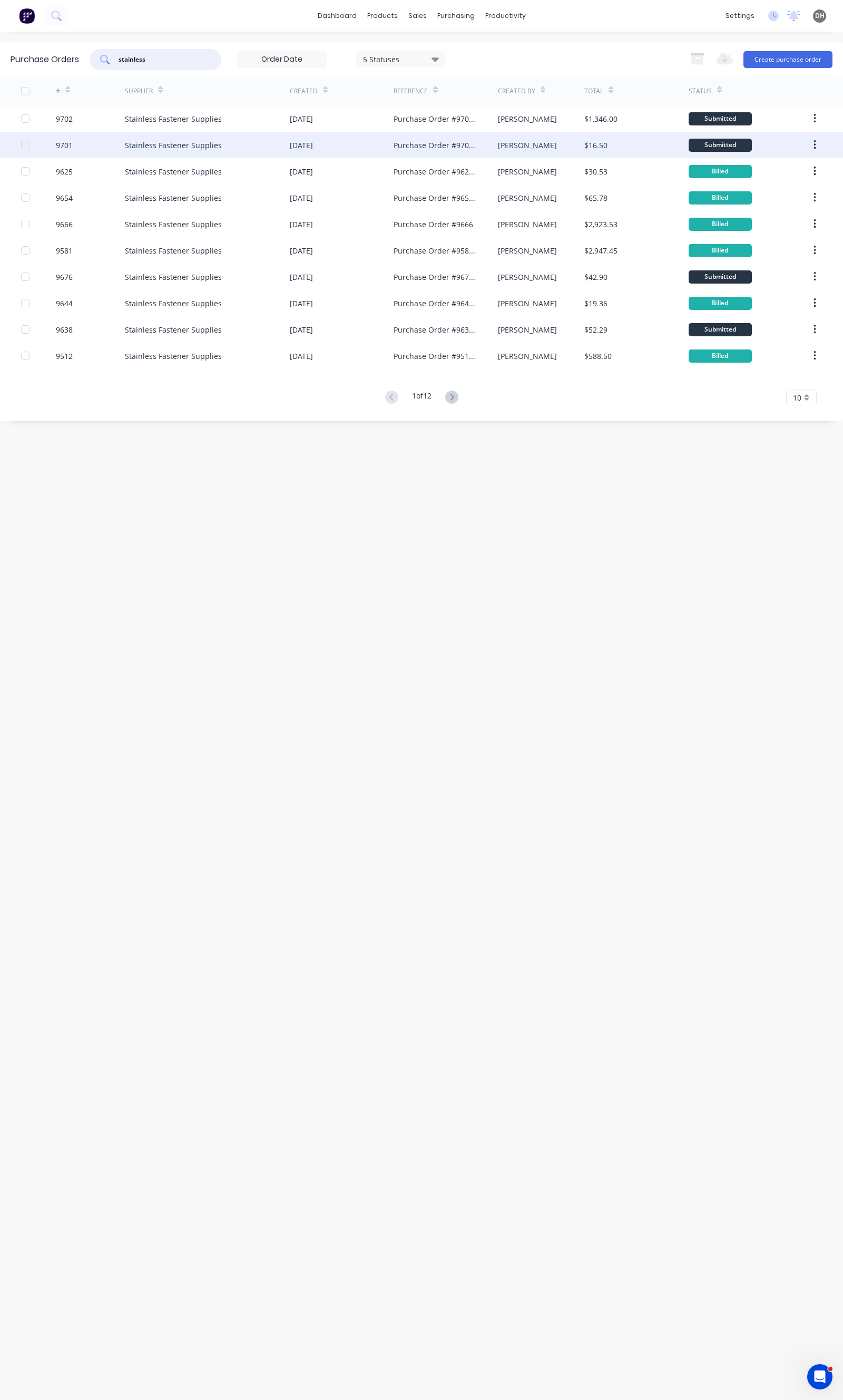
type input "stainless"
click at [267, 141] on div "Stainless Fastener Supplies" at bounding box center [207, 144] width 165 height 26
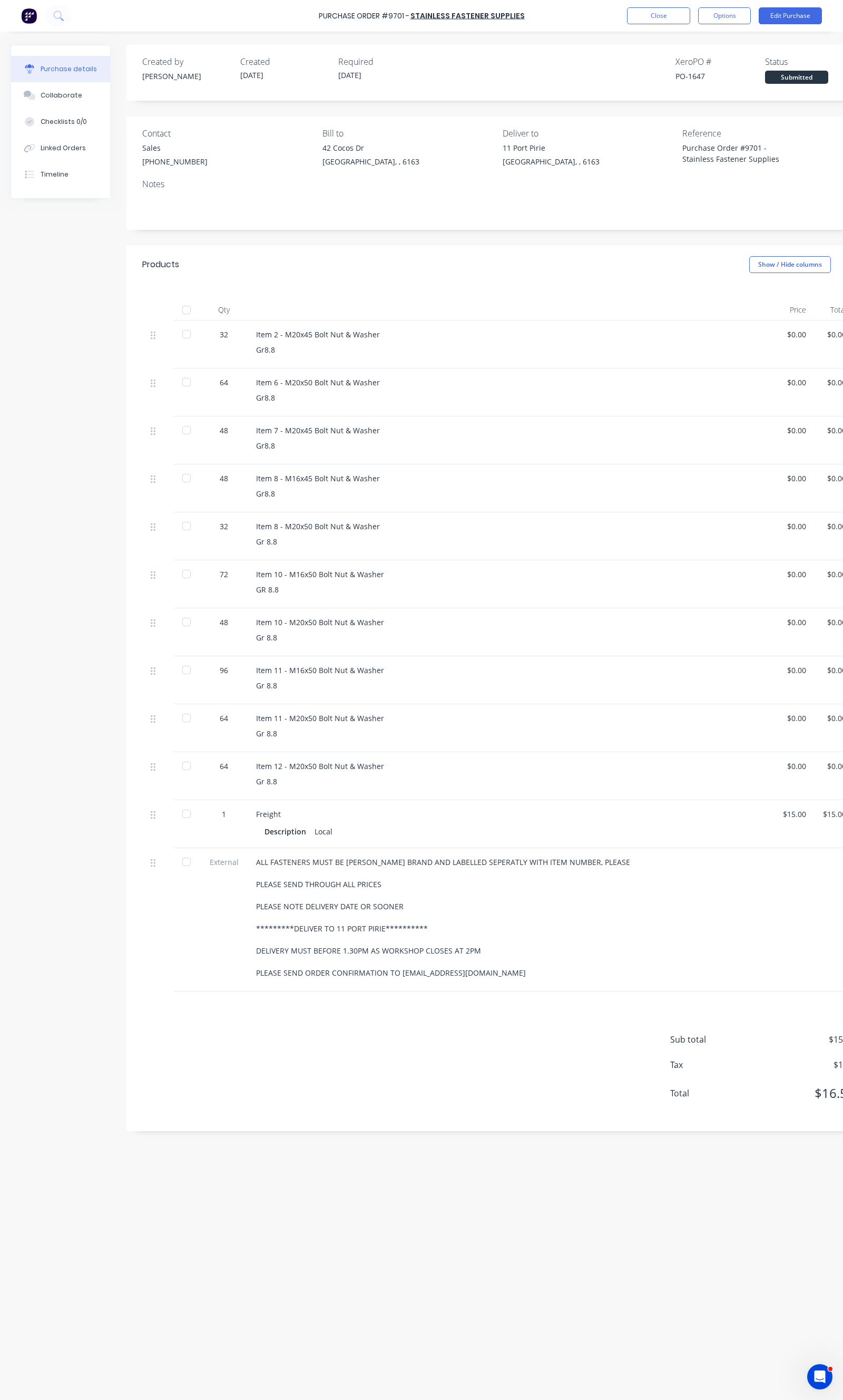
type textarea "x"
click at [658, 10] on button "Close" at bounding box center [658, 15] width 63 height 17
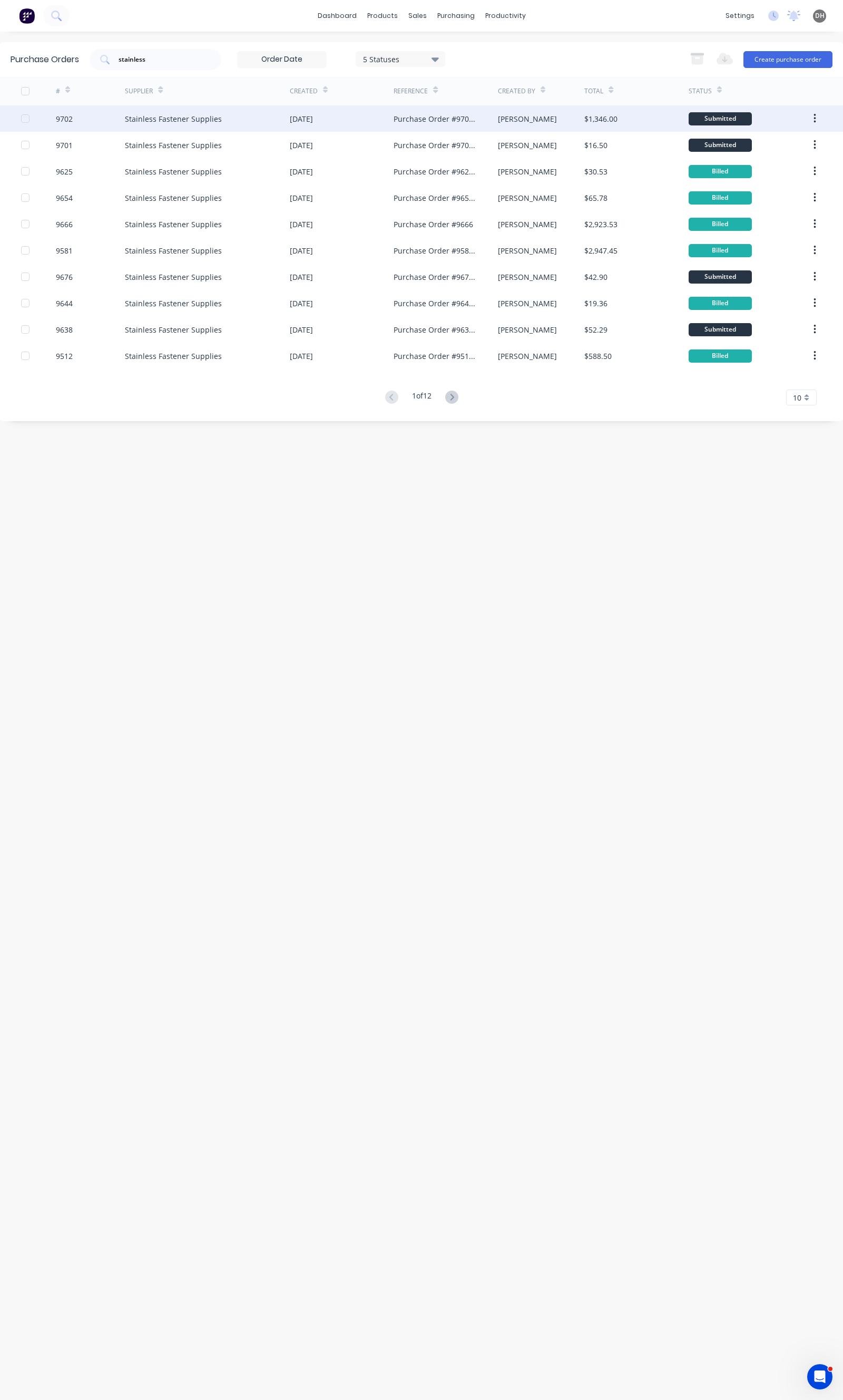
click at [228, 126] on div "Stainless Fastener Supplies" at bounding box center [207, 118] width 165 height 26
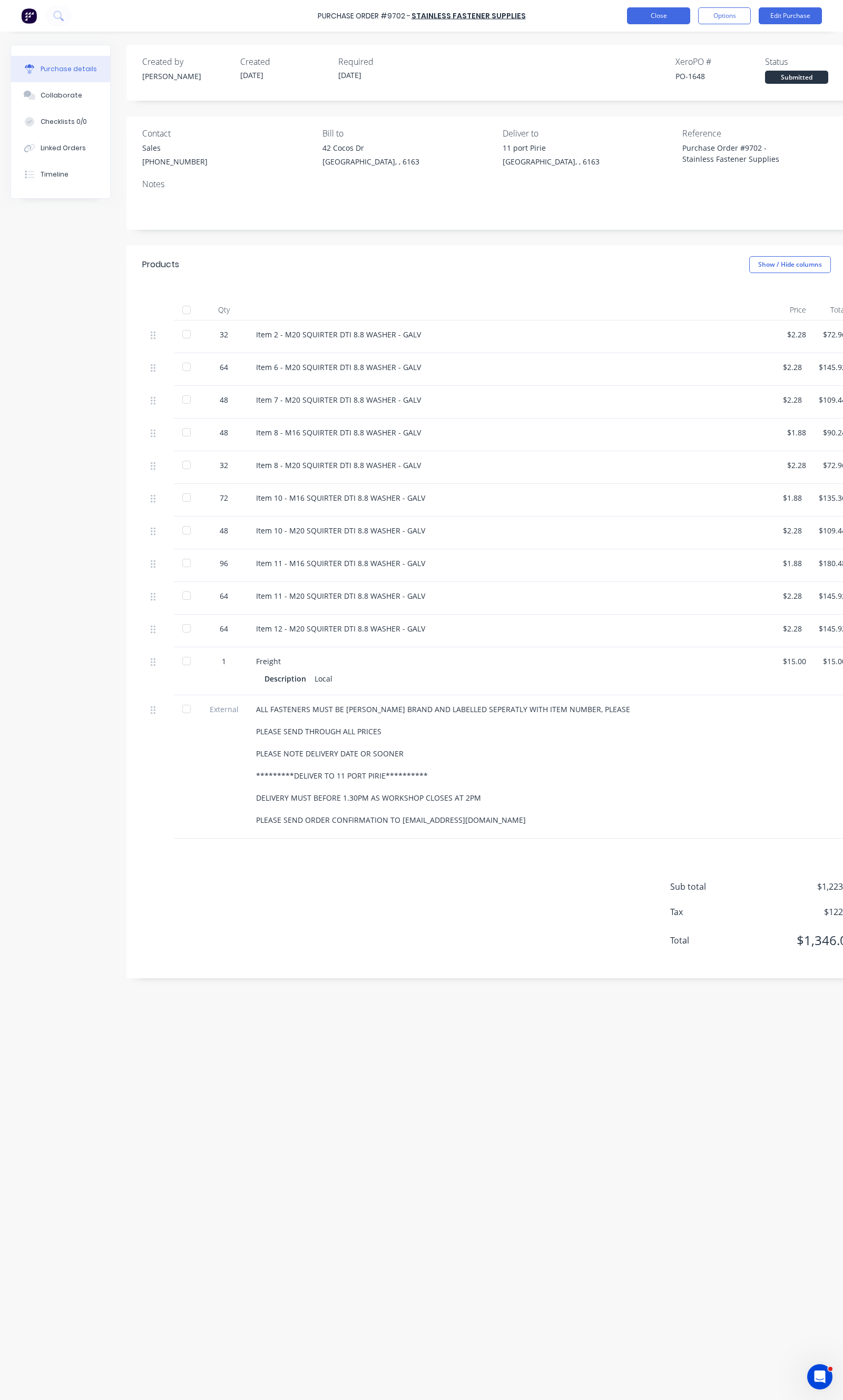
click at [664, 22] on button "Close" at bounding box center [658, 15] width 63 height 17
